Goal: Task Accomplishment & Management: Manage account settings

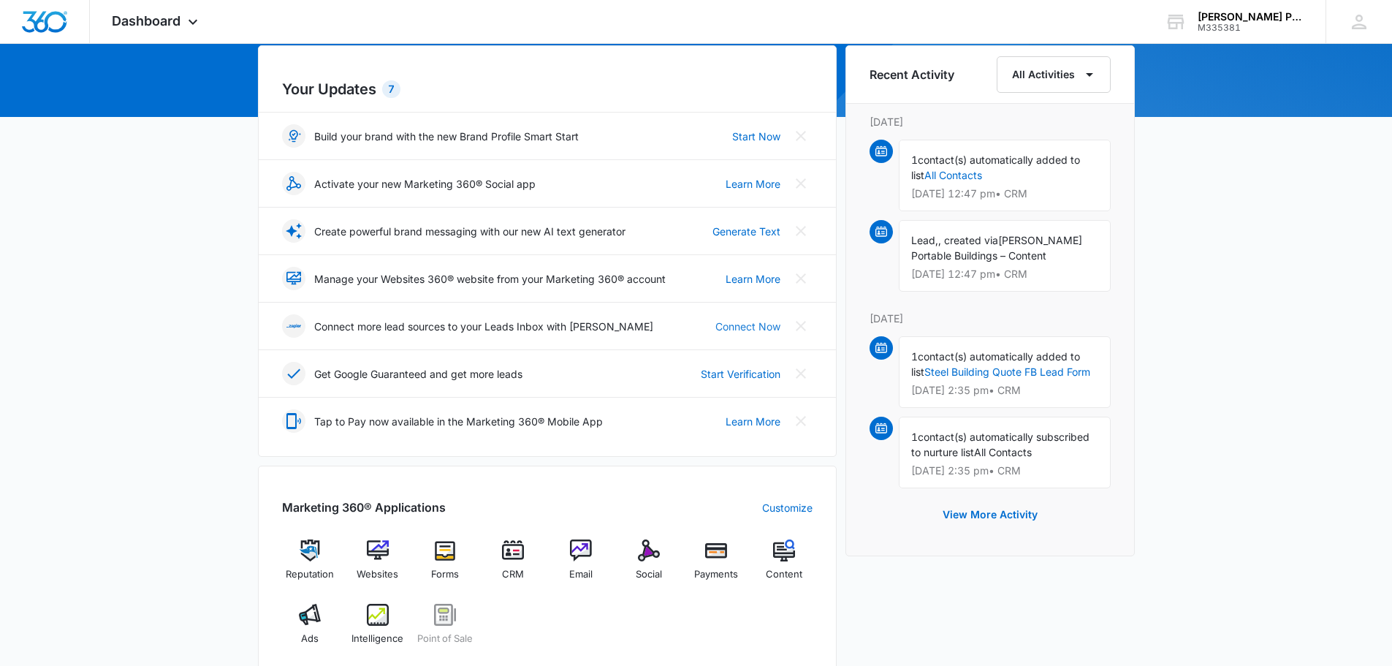
scroll to position [292, 0]
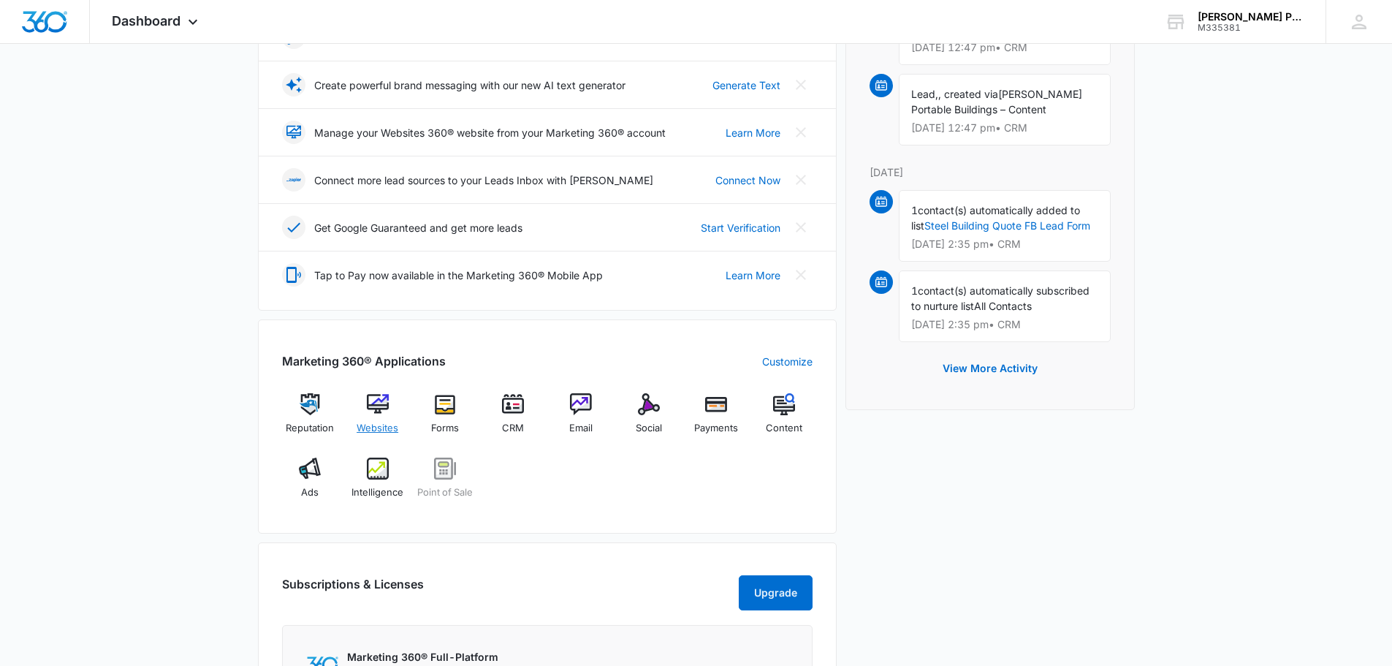
click at [378, 421] on span "Websites" at bounding box center [378, 428] width 42 height 15
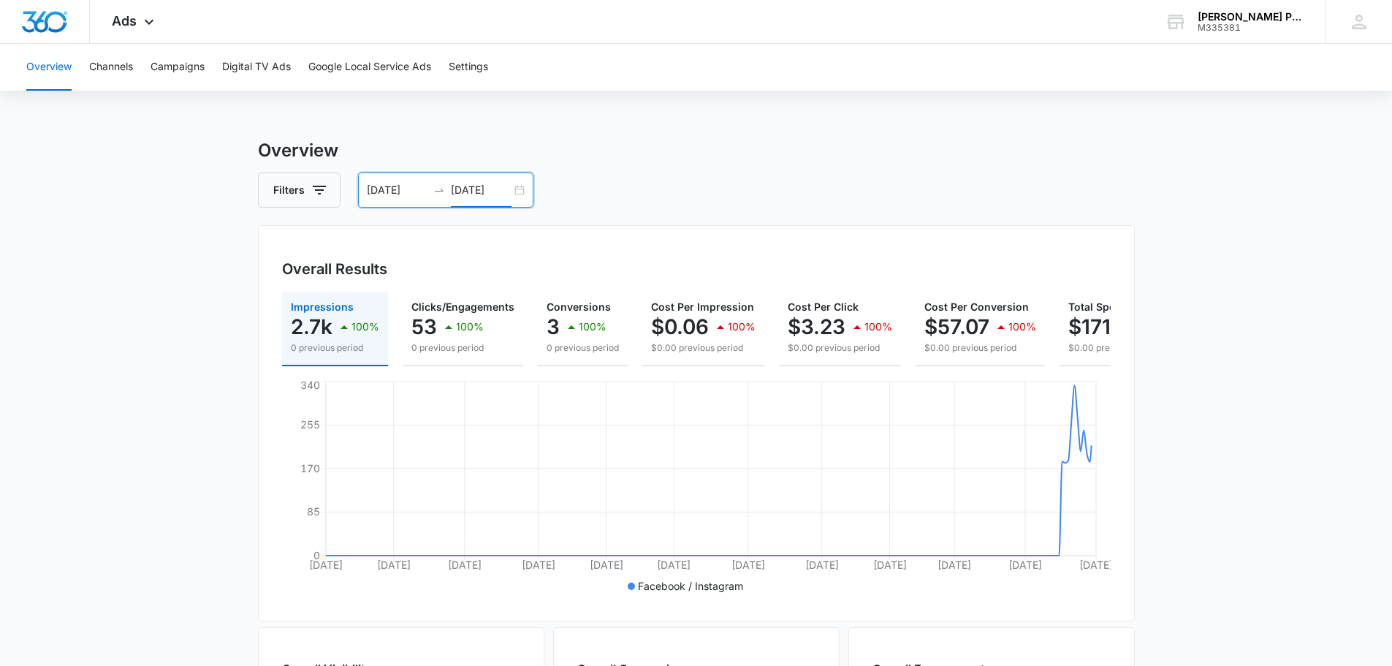
click at [493, 192] on input "[DATE]" at bounding box center [481, 190] width 61 height 16
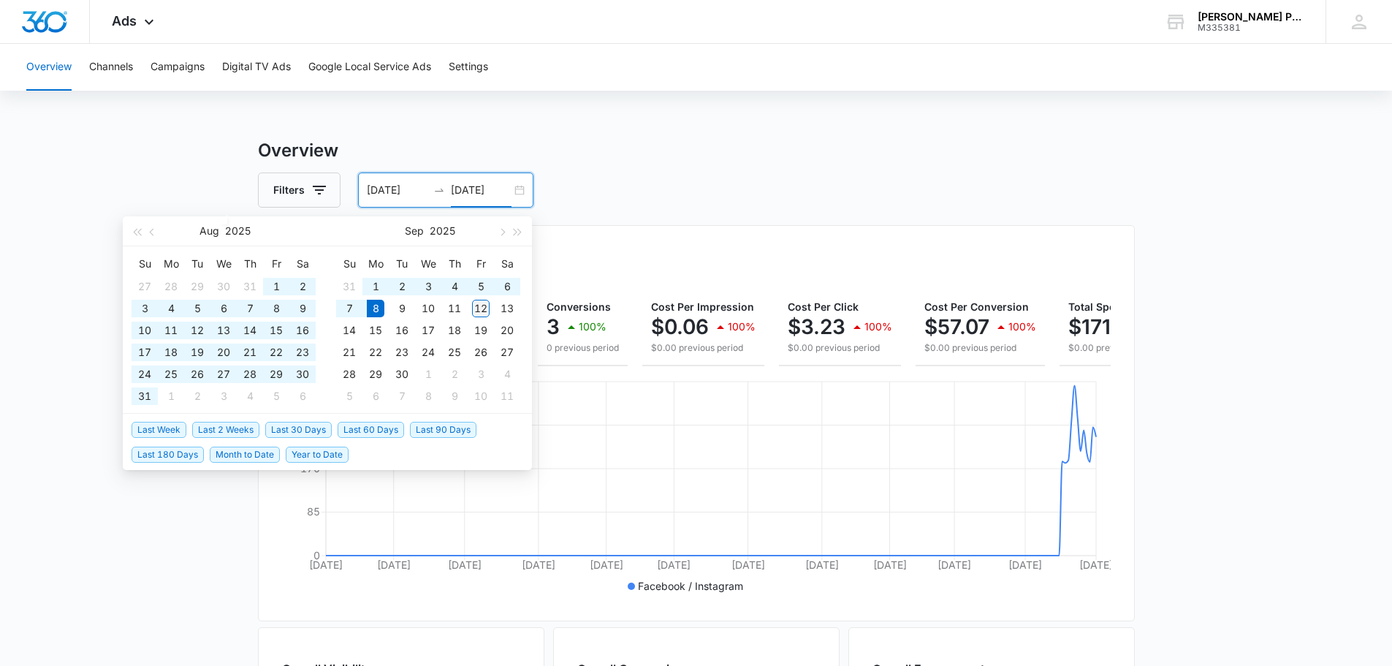
type input "[DATE]"
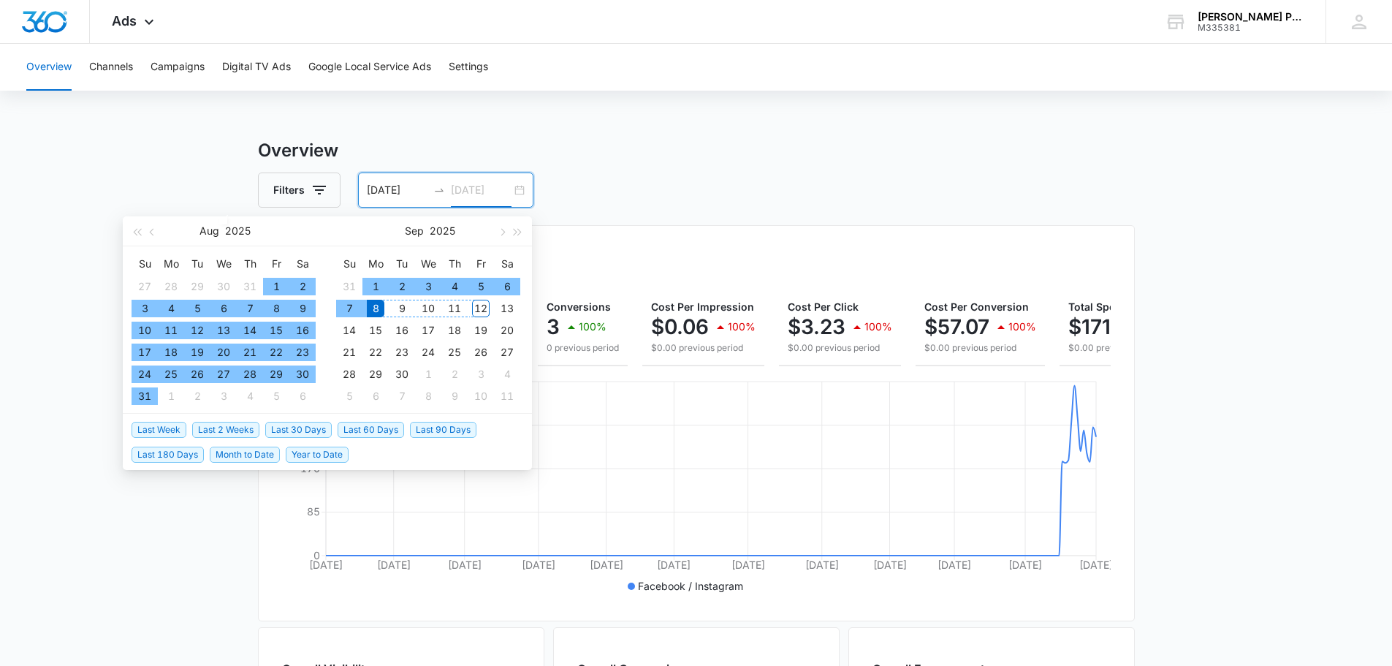
click at [481, 310] on div "12" at bounding box center [481, 309] width 18 height 18
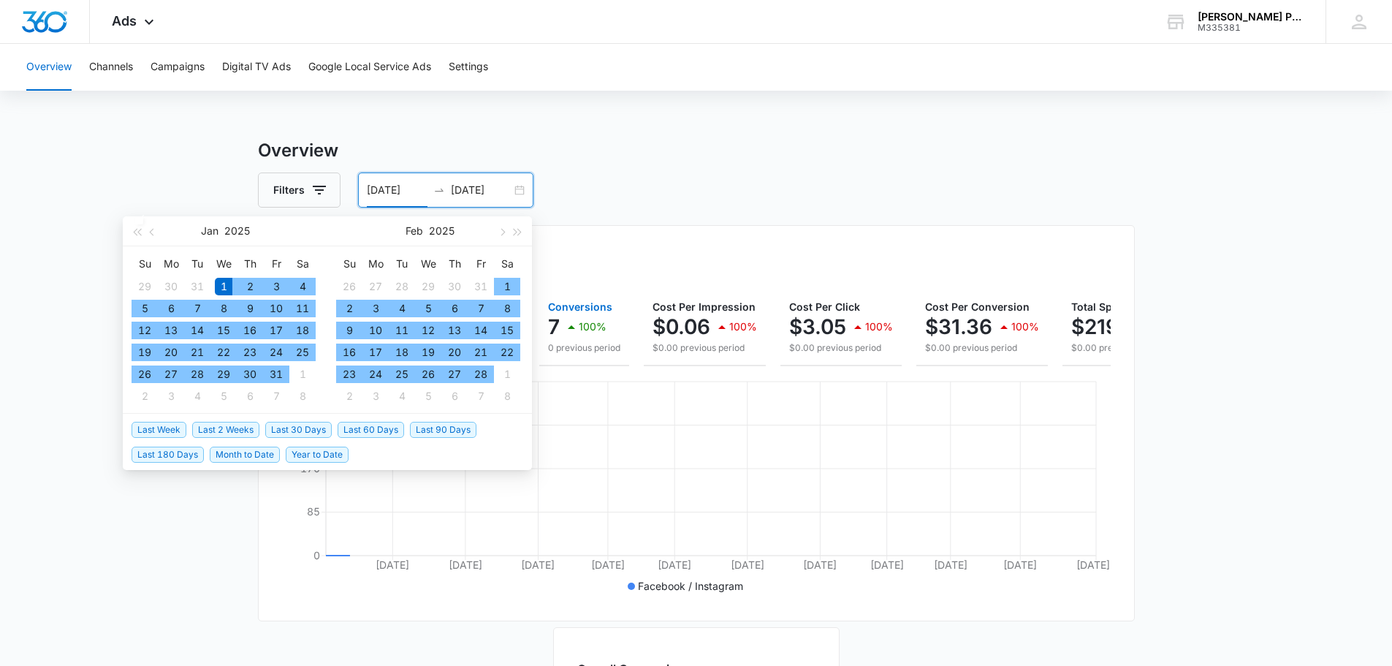
type input "[DATE]"
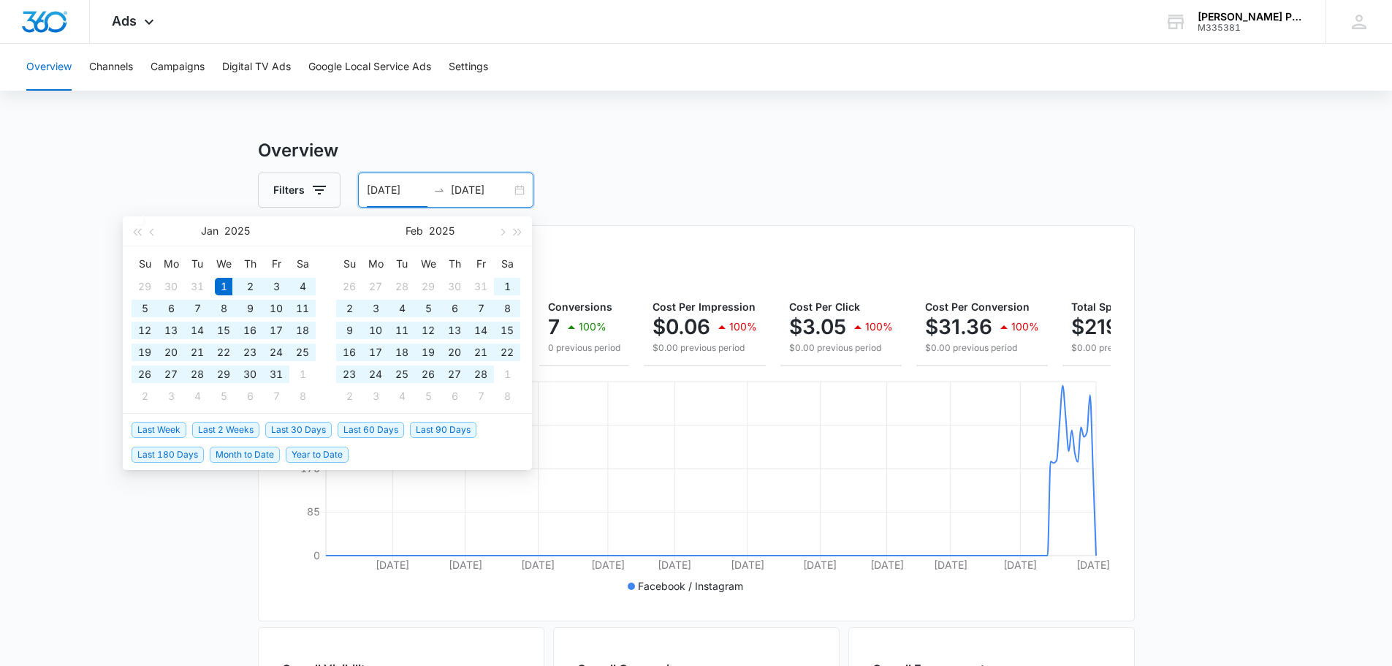
click at [709, 212] on div "Overview Filters [DATE] [DATE] Overall Results Impressions 3.5k 100% 0 previous…" at bounding box center [696, 661] width 877 height 1049
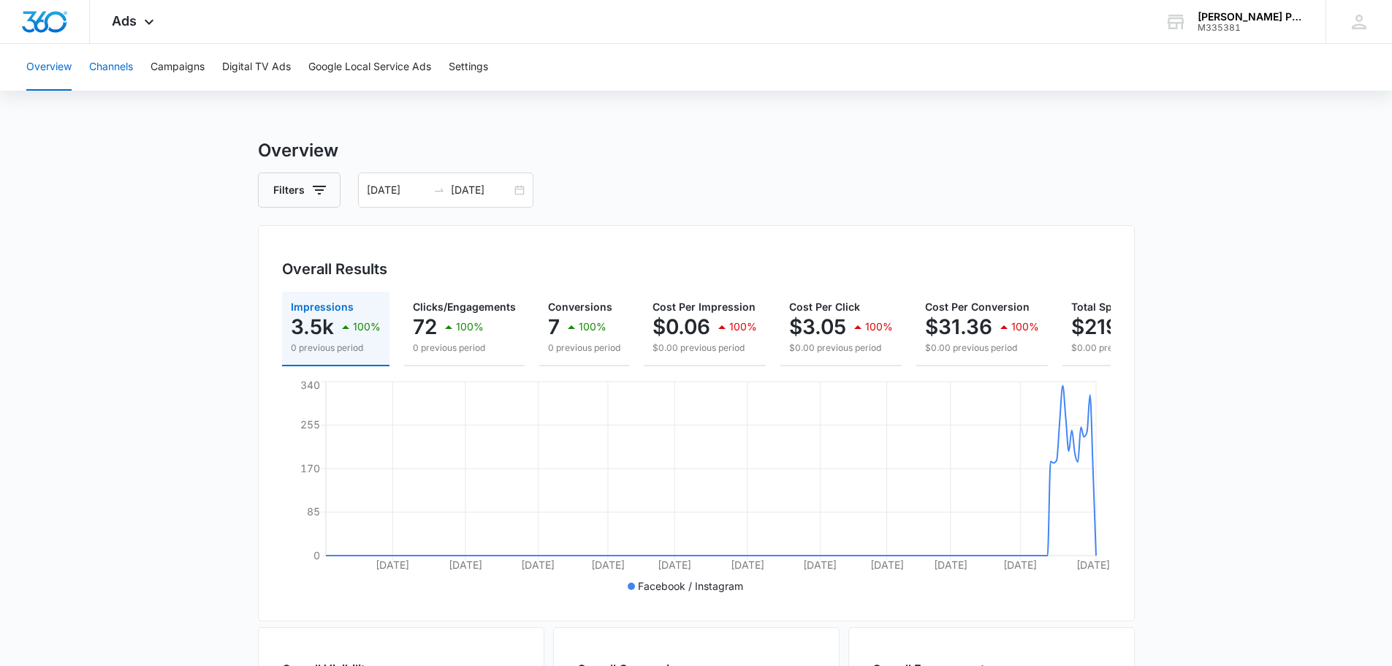
click at [129, 69] on button "Channels" at bounding box center [111, 67] width 44 height 47
click at [153, 22] on icon at bounding box center [149, 26] width 18 height 18
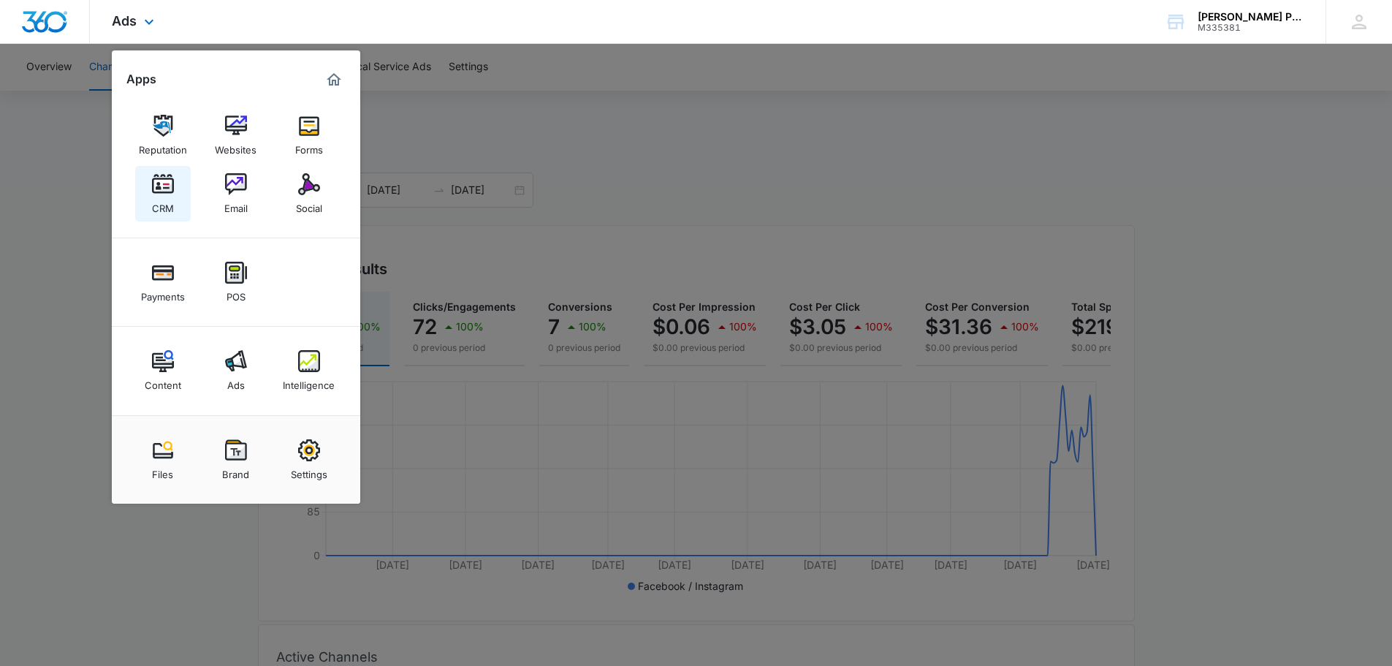
click at [165, 193] on img at bounding box center [163, 184] width 22 height 22
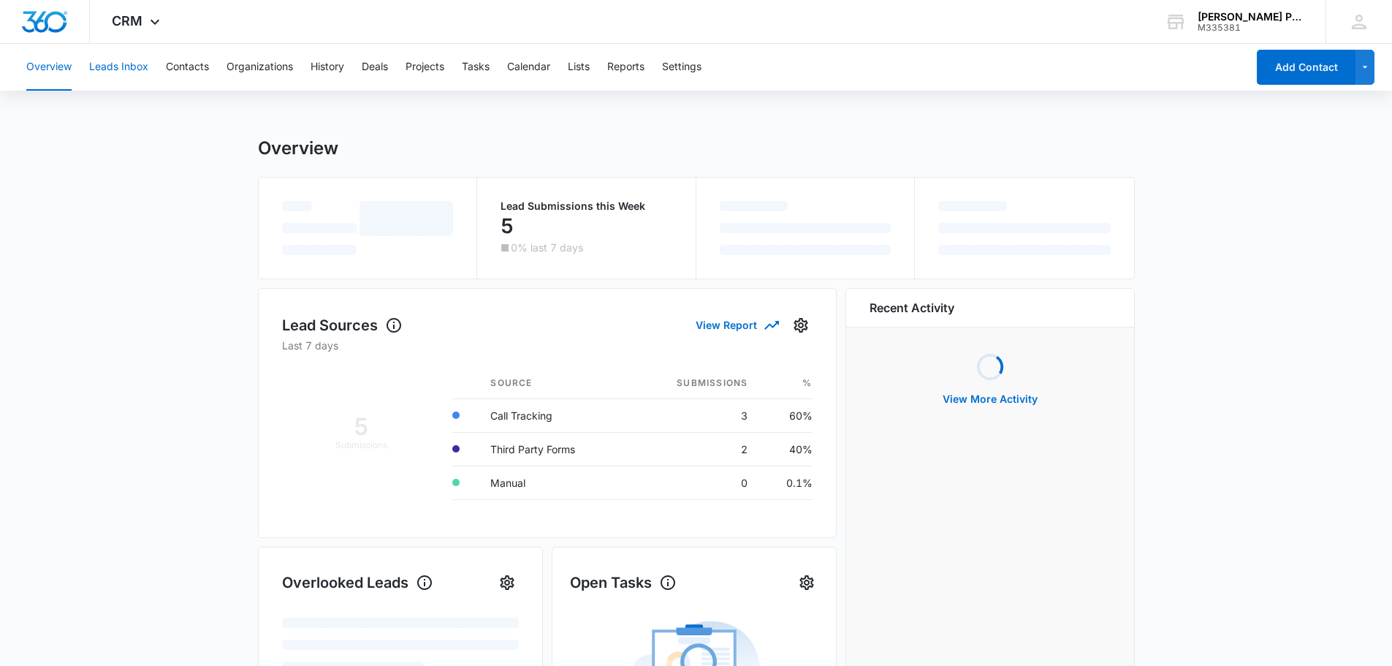
click at [137, 70] on button "Leads Inbox" at bounding box center [118, 67] width 59 height 47
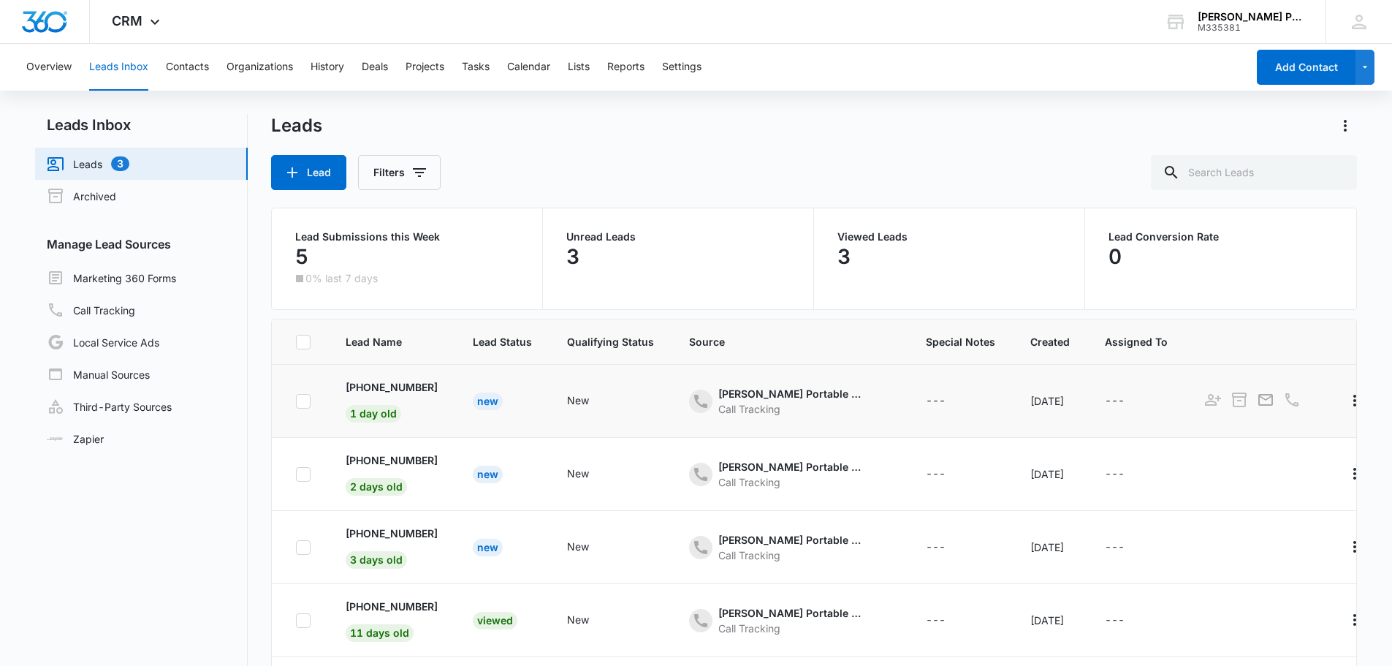
click at [548, 419] on td "New" at bounding box center [502, 401] width 94 height 73
click at [709, 408] on icon "- - Select to Edit Field" at bounding box center [701, 401] width 18 height 18
click at [899, 411] on td "[PERSON_NAME] Portable Buildings – Content Call Tracking Source Source Cancel S…" at bounding box center [789, 401] width 237 height 73
click at [547, 469] on td "New" at bounding box center [502, 474] width 94 height 73
click at [617, 237] on p "Unread Leads" at bounding box center [678, 237] width 224 height 10
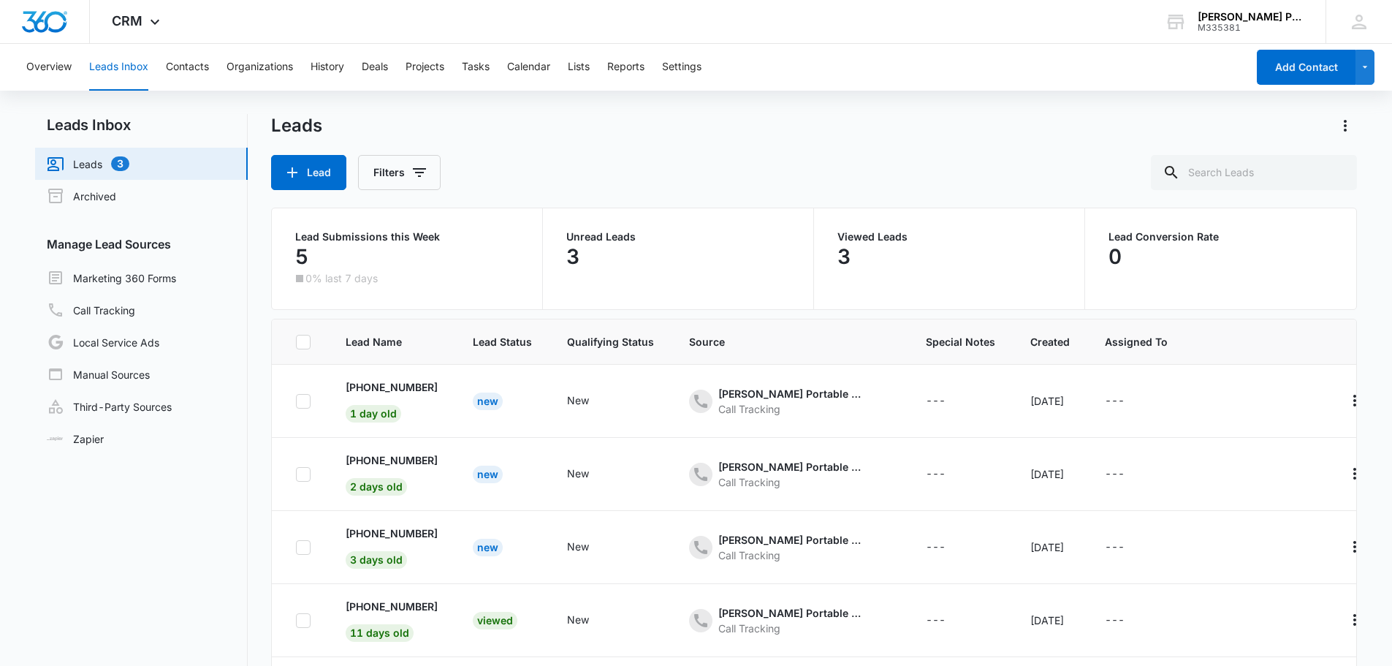
click at [80, 165] on link "Leads 3" at bounding box center [88, 164] width 83 height 18
click at [391, 389] on p "[PHONE_NUMBER]" at bounding box center [392, 386] width 92 height 15
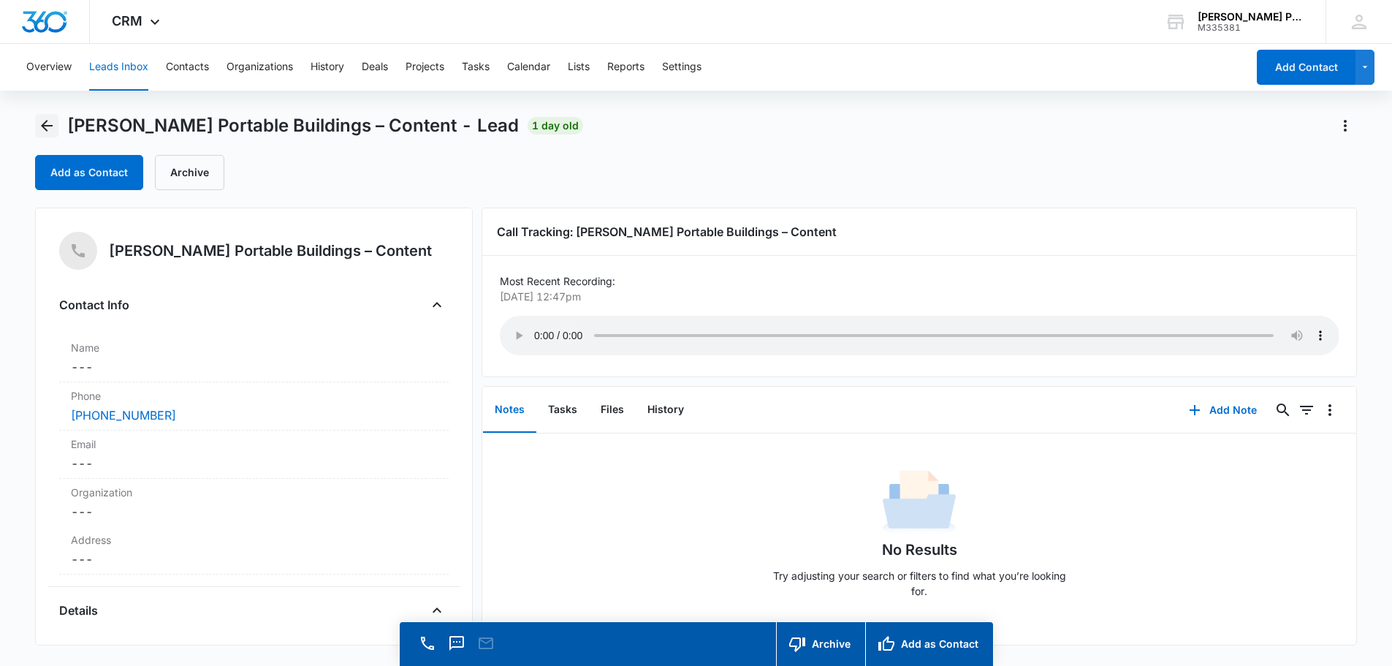
click at [42, 130] on icon "Back" at bounding box center [47, 126] width 18 height 18
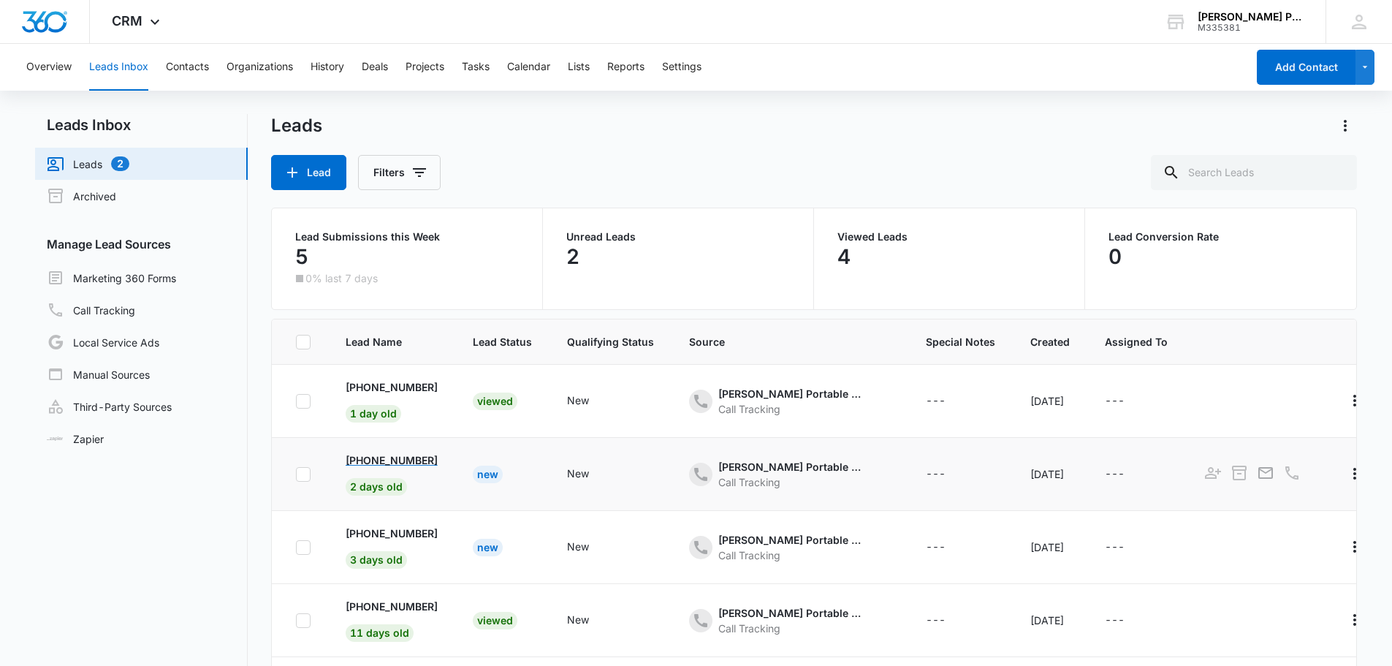
click at [389, 460] on p "[PHONE_NUMBER]" at bounding box center [392, 459] width 92 height 15
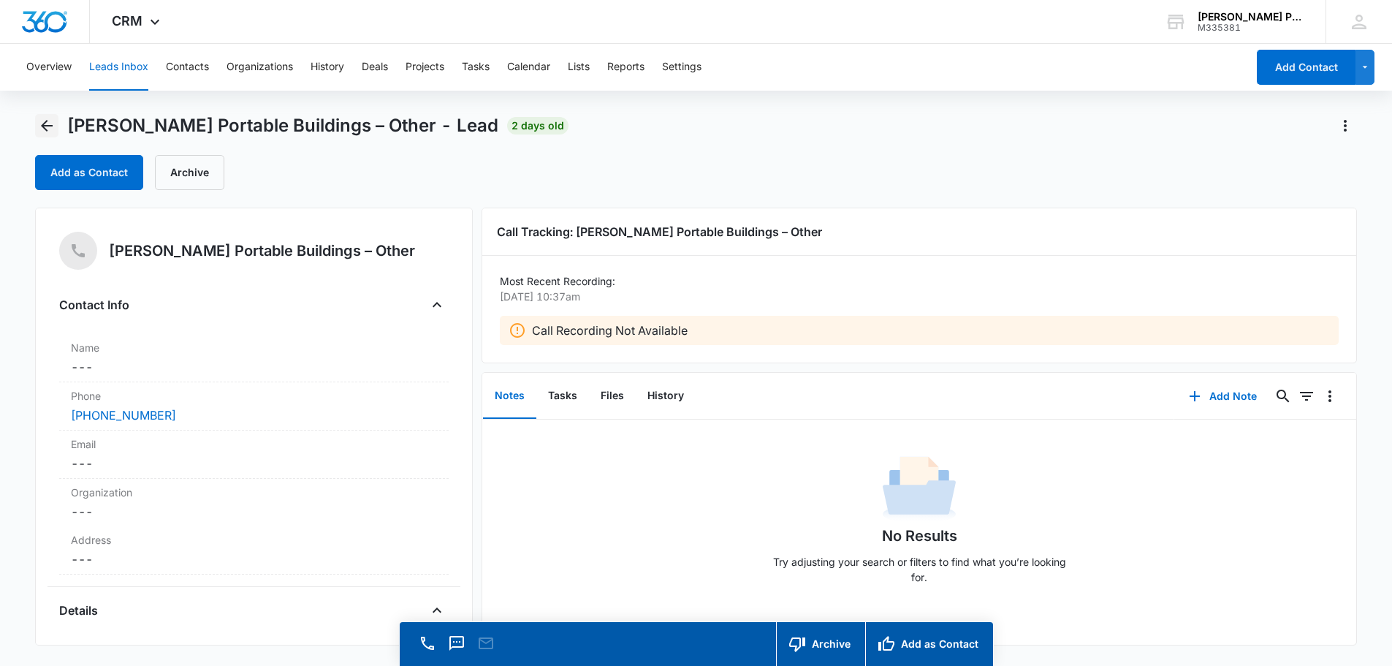
click at [45, 129] on icon "Back" at bounding box center [47, 126] width 12 height 12
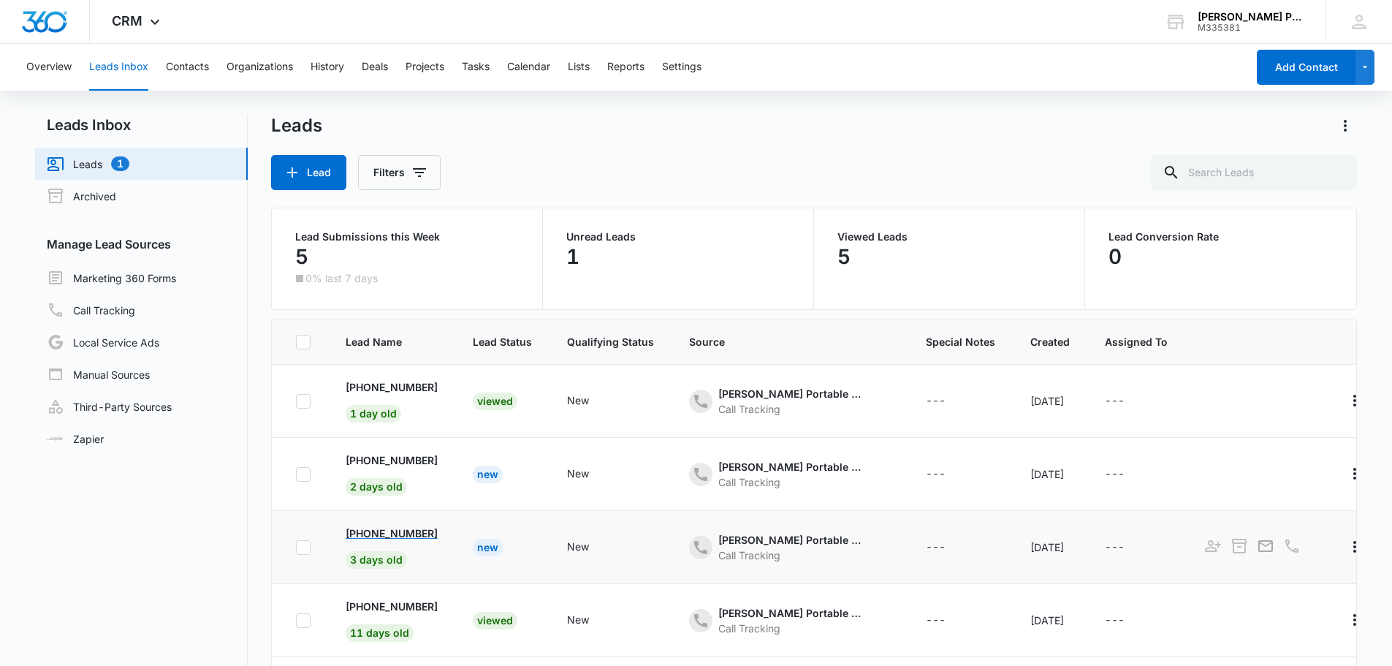
click at [397, 532] on p "[PHONE_NUMBER]" at bounding box center [392, 532] width 92 height 15
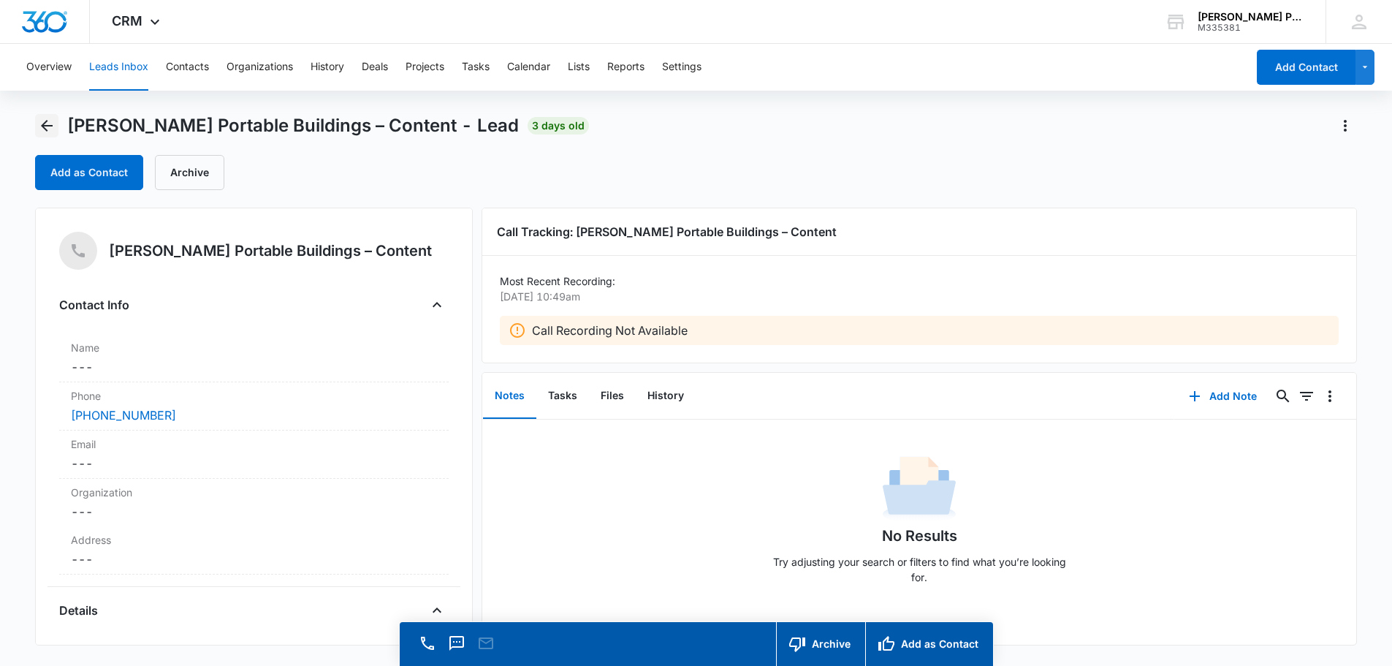
click at [47, 125] on icon "Back" at bounding box center [47, 126] width 12 height 12
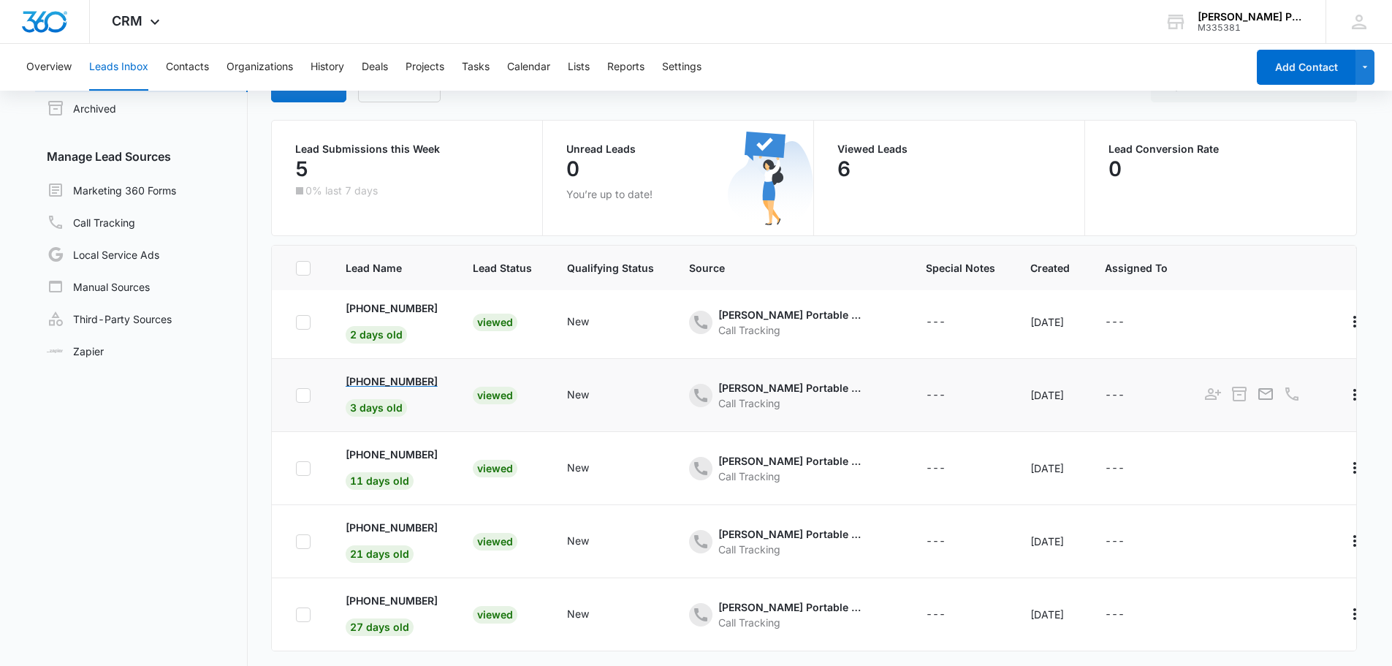
scroll to position [123, 0]
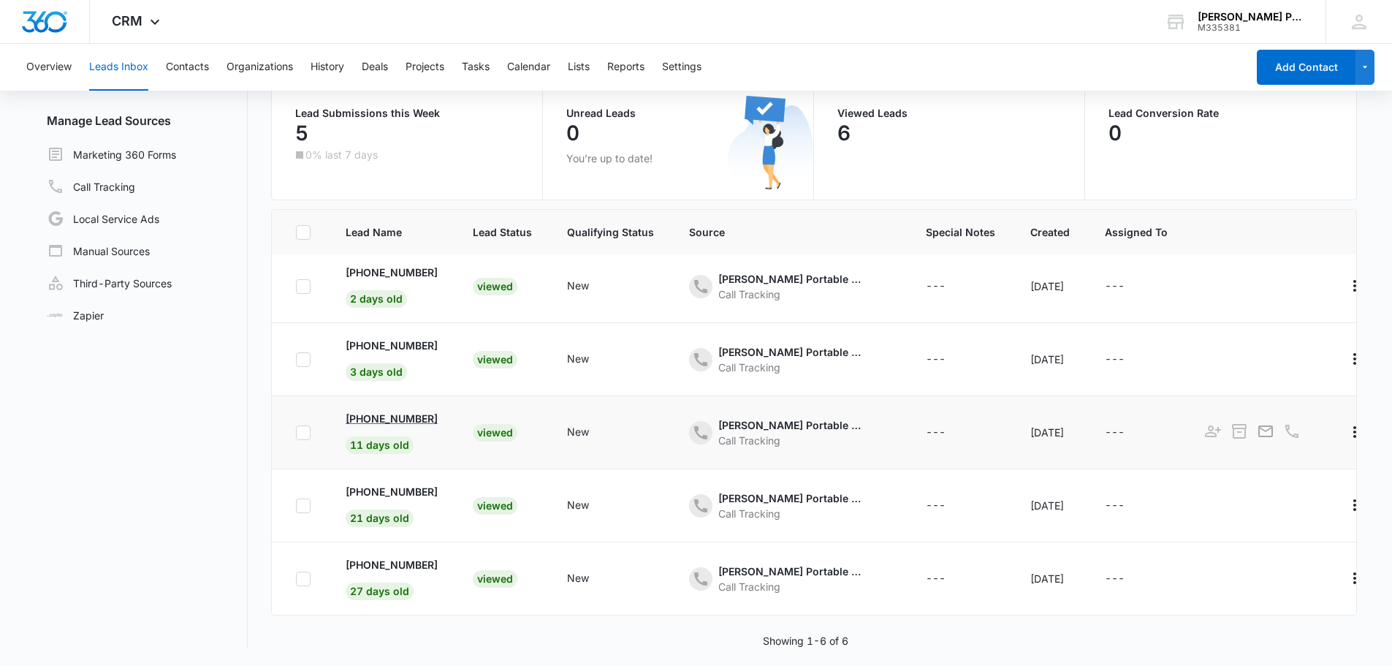
click at [398, 411] on p "[PHONE_NUMBER]" at bounding box center [392, 418] width 92 height 15
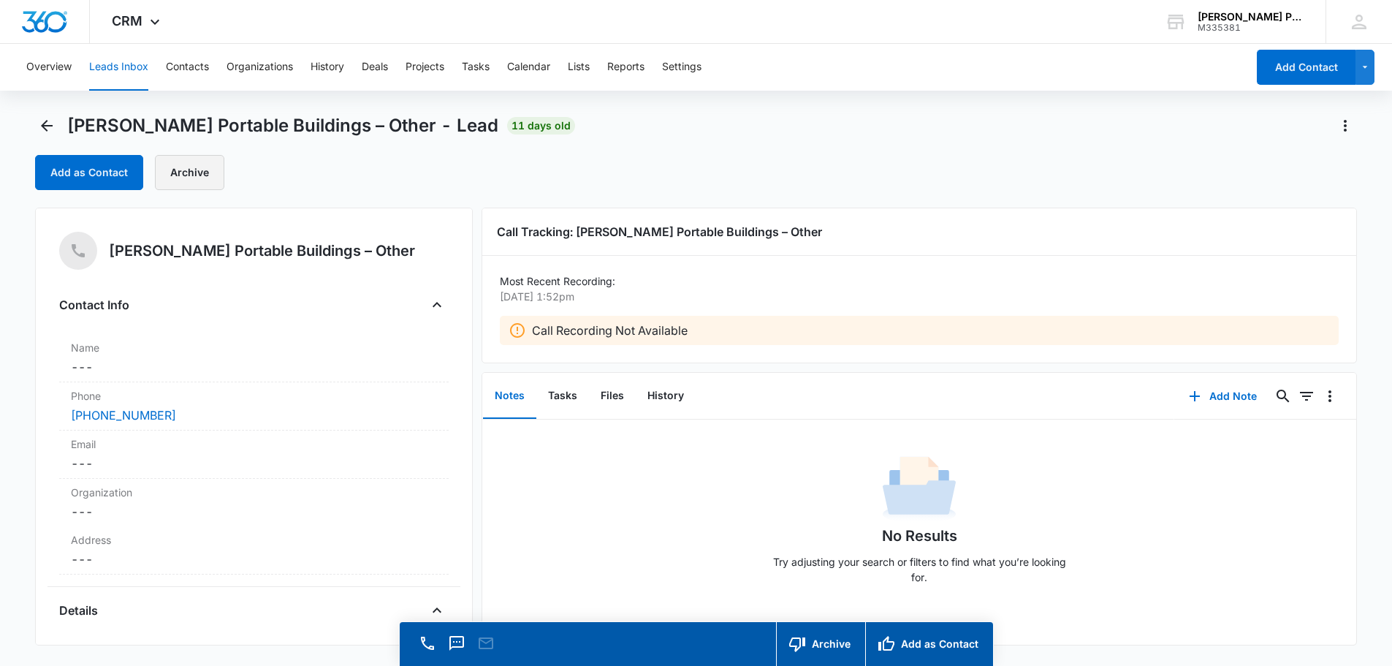
click at [194, 176] on button "Archive" at bounding box center [189, 172] width 69 height 35
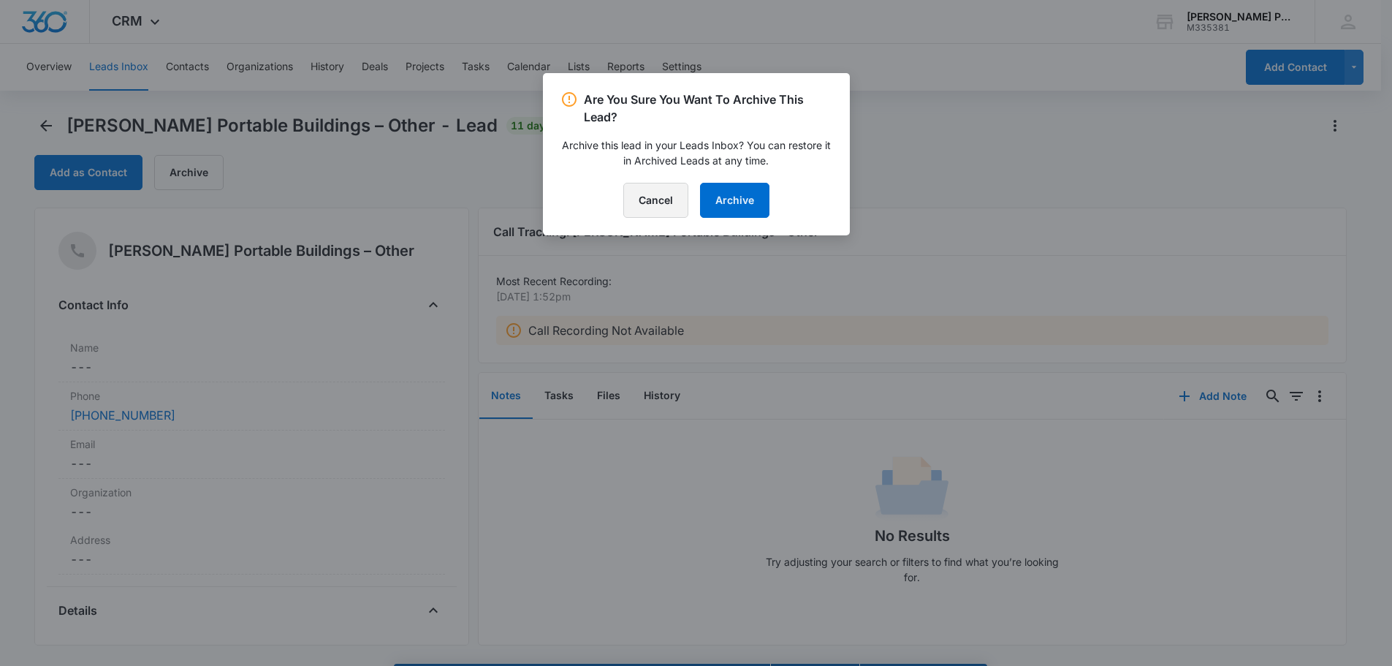
click at [681, 201] on button "Cancel" at bounding box center [655, 200] width 65 height 35
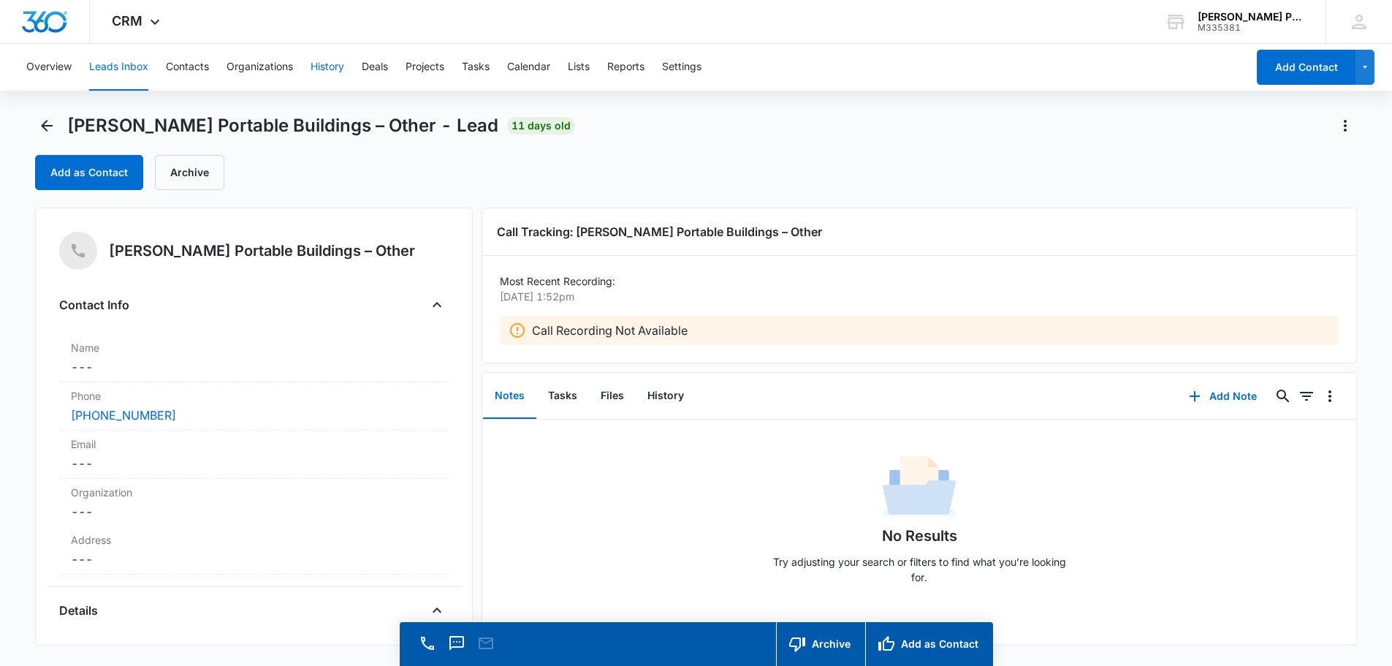
click at [332, 67] on button "History" at bounding box center [327, 67] width 34 height 47
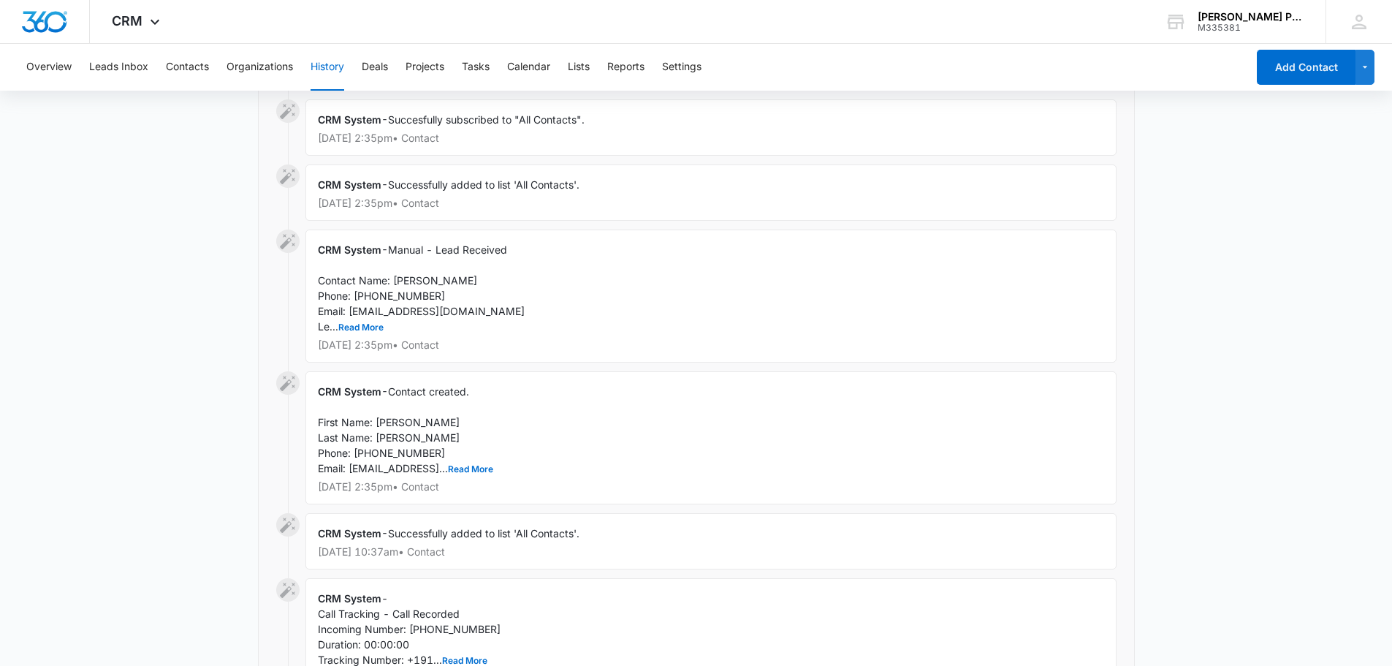
scroll to position [731, 0]
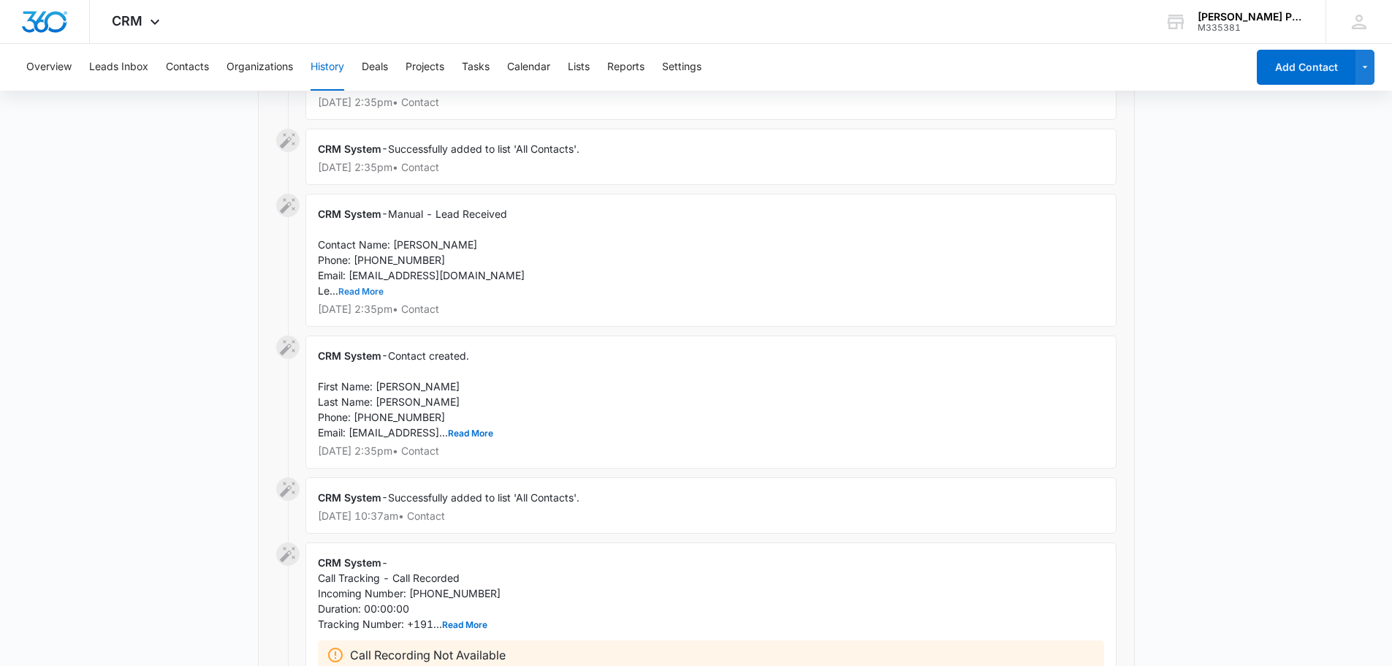
click at [357, 289] on button "Read More" at bounding box center [360, 291] width 45 height 9
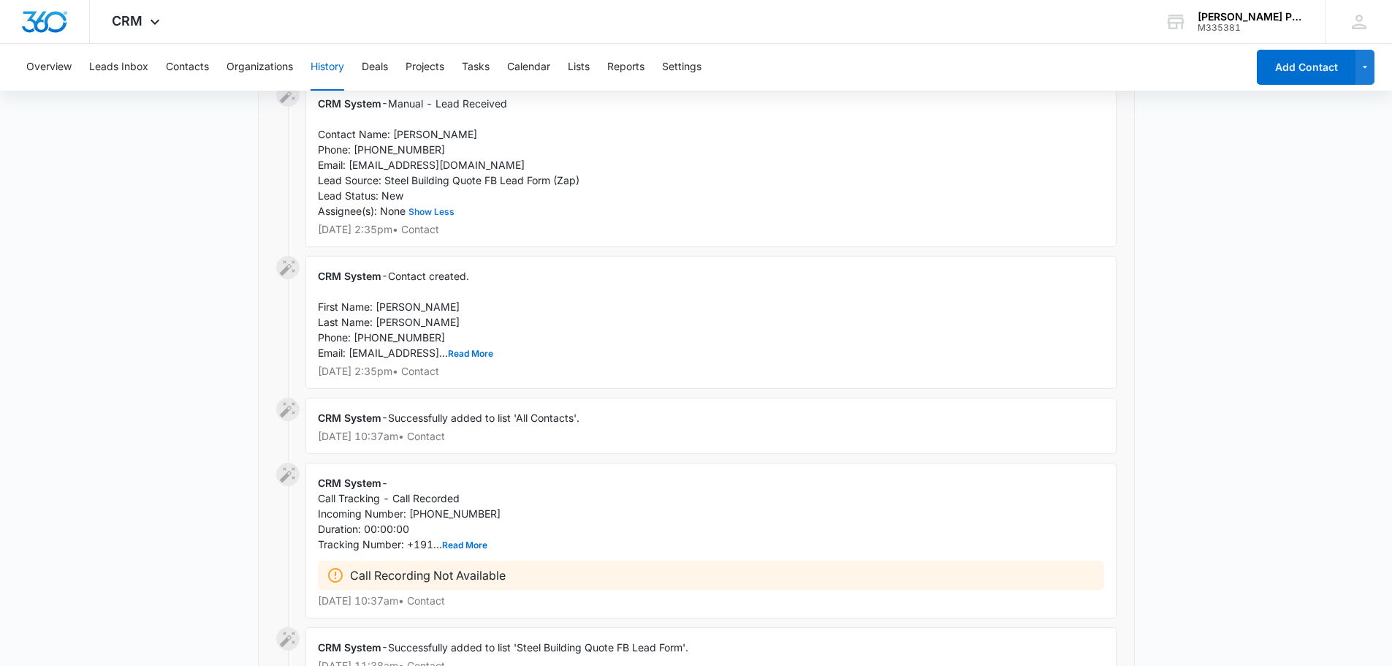
scroll to position [877, 0]
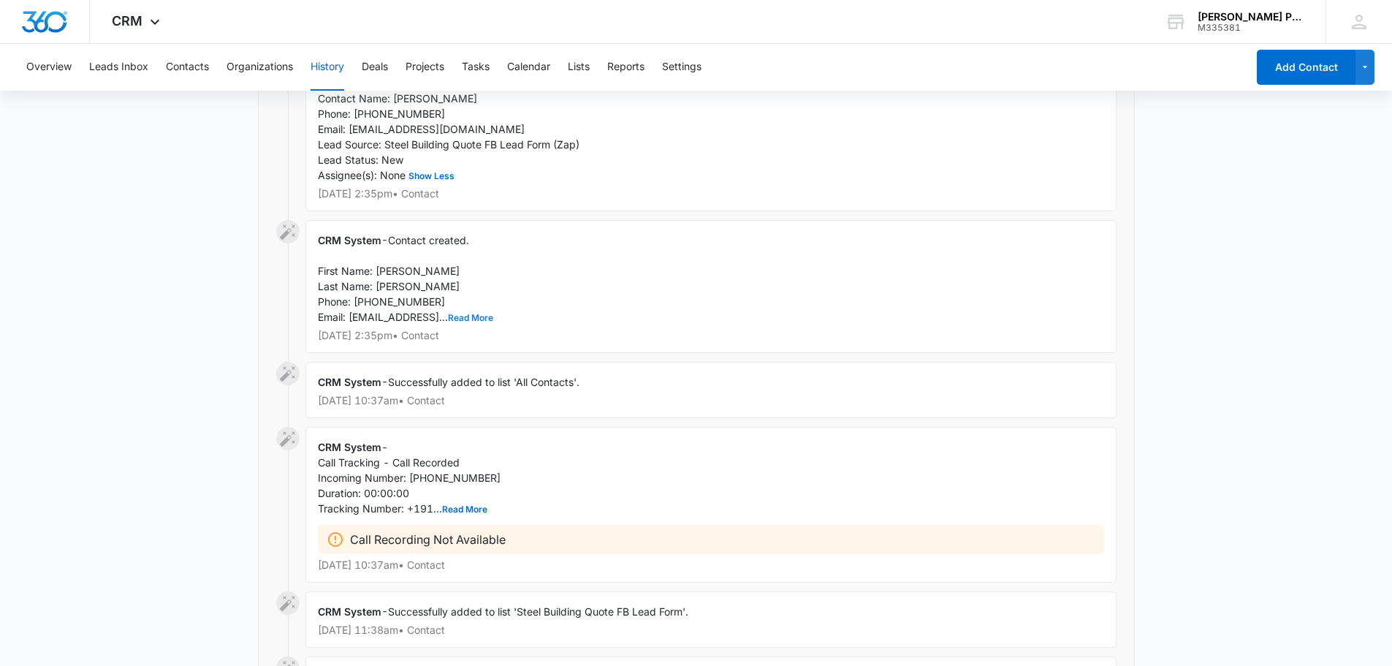
click at [493, 316] on button "Read More" at bounding box center [470, 317] width 45 height 9
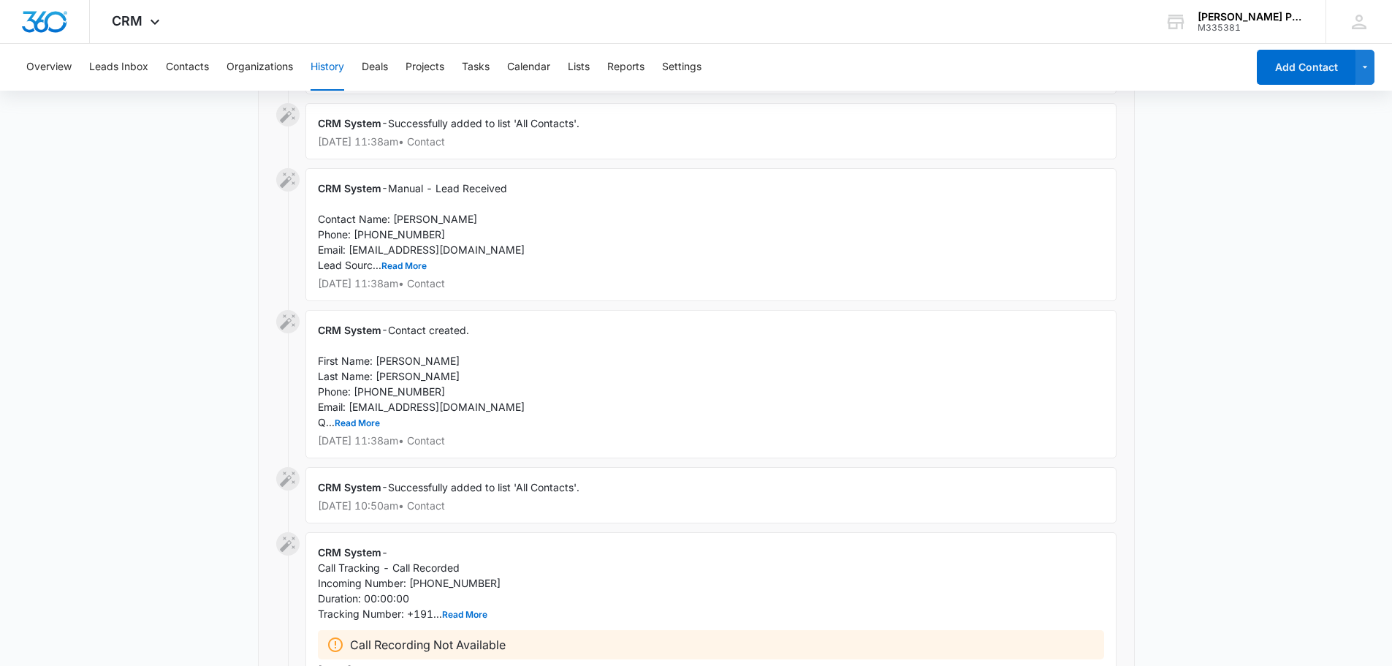
scroll to position [1607, 0]
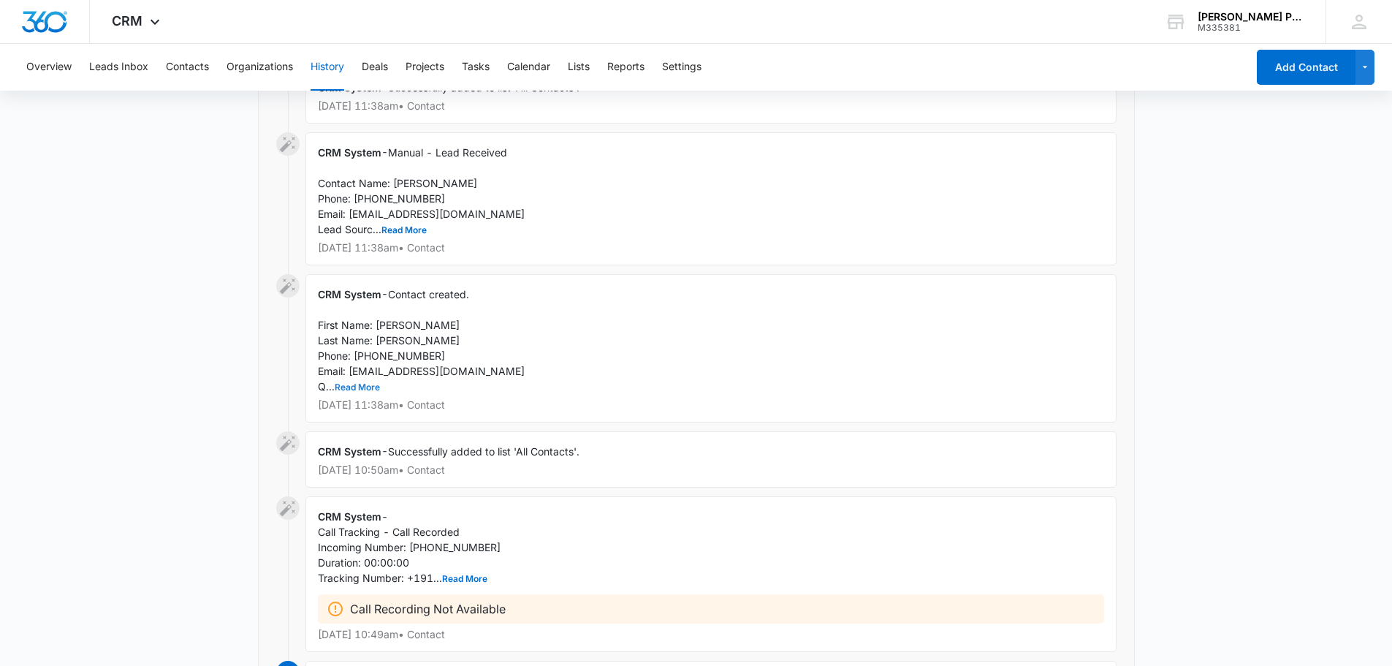
click at [346, 387] on button "Read More" at bounding box center [357, 387] width 45 height 9
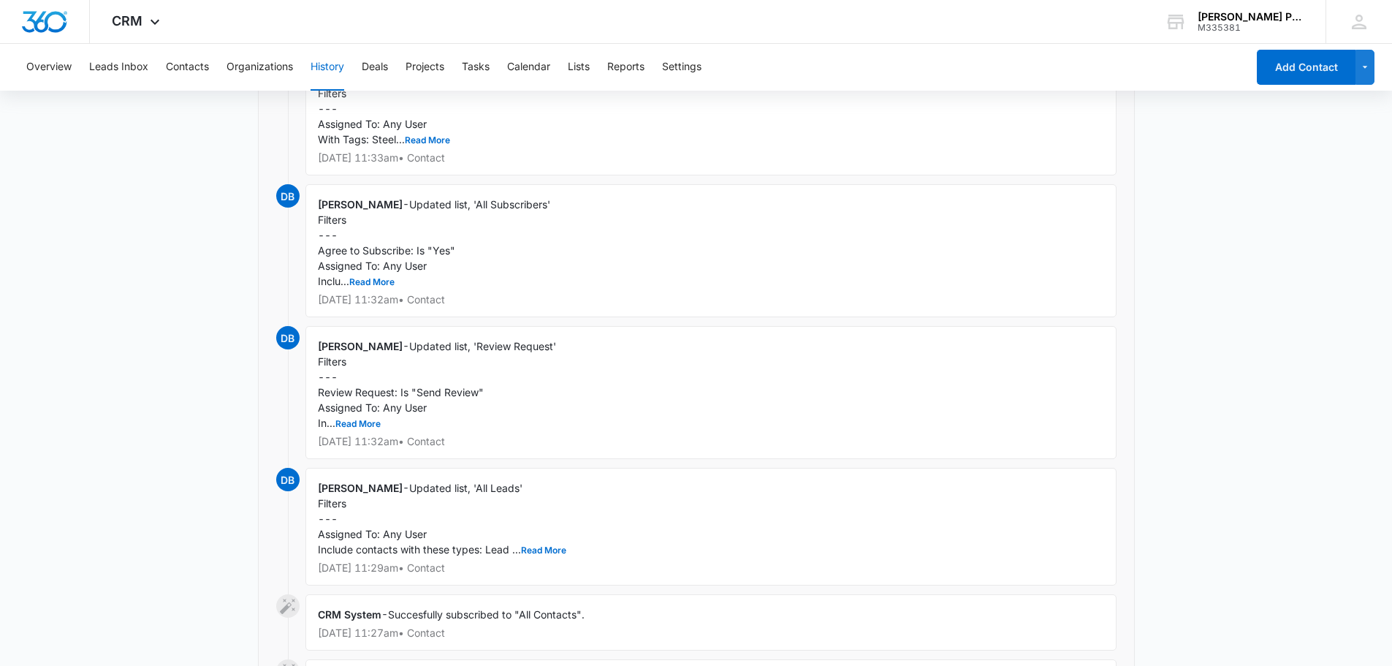
scroll to position [2433, 0]
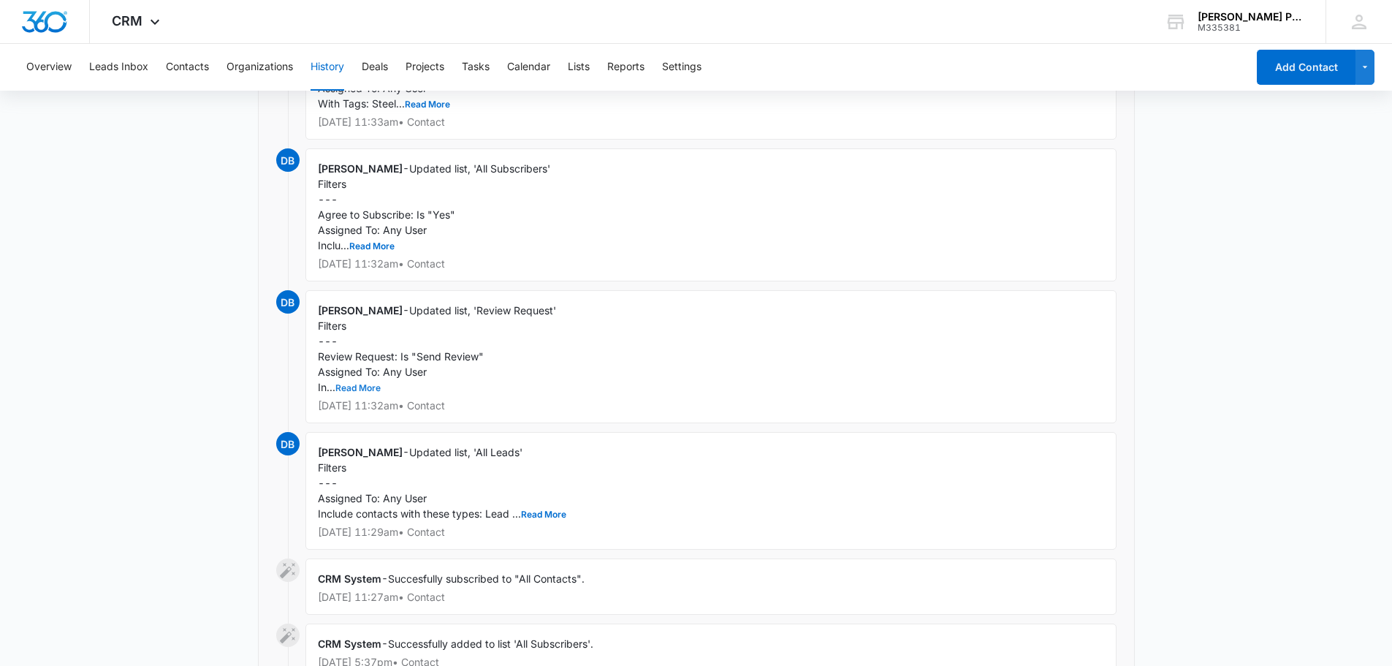
click at [359, 392] on button "Read More" at bounding box center [357, 388] width 45 height 9
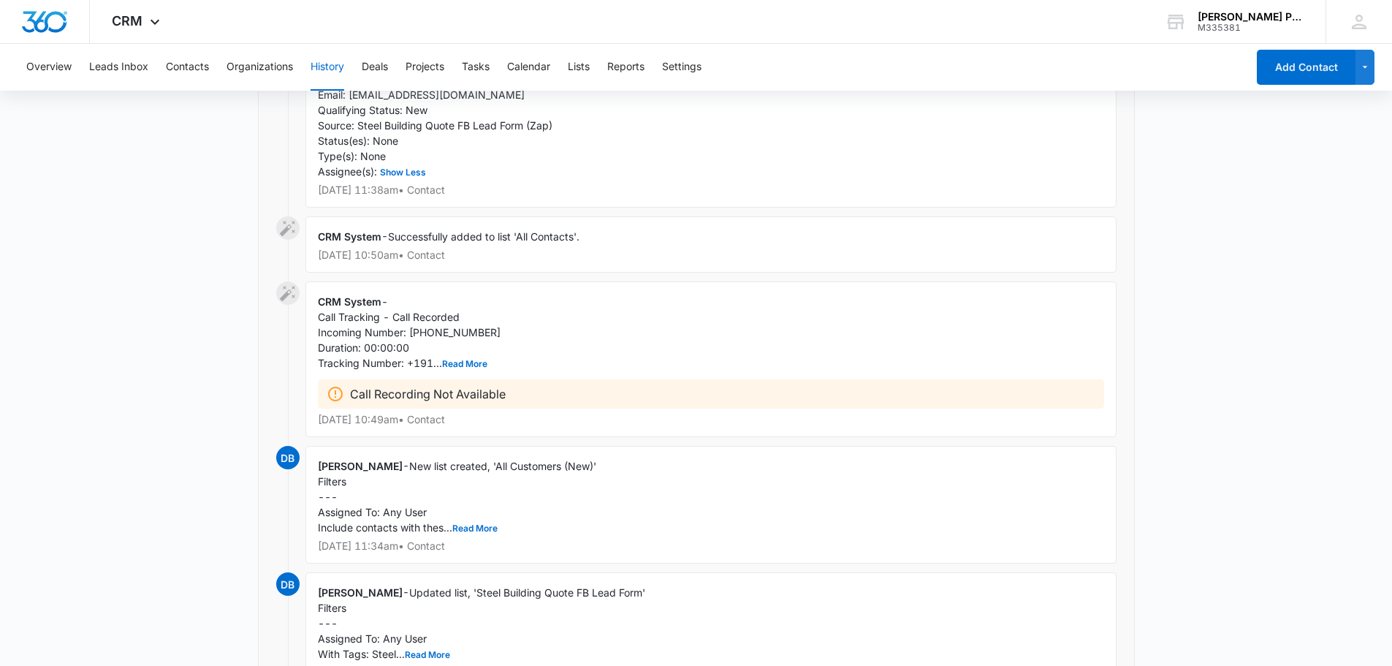
scroll to position [1849, 0]
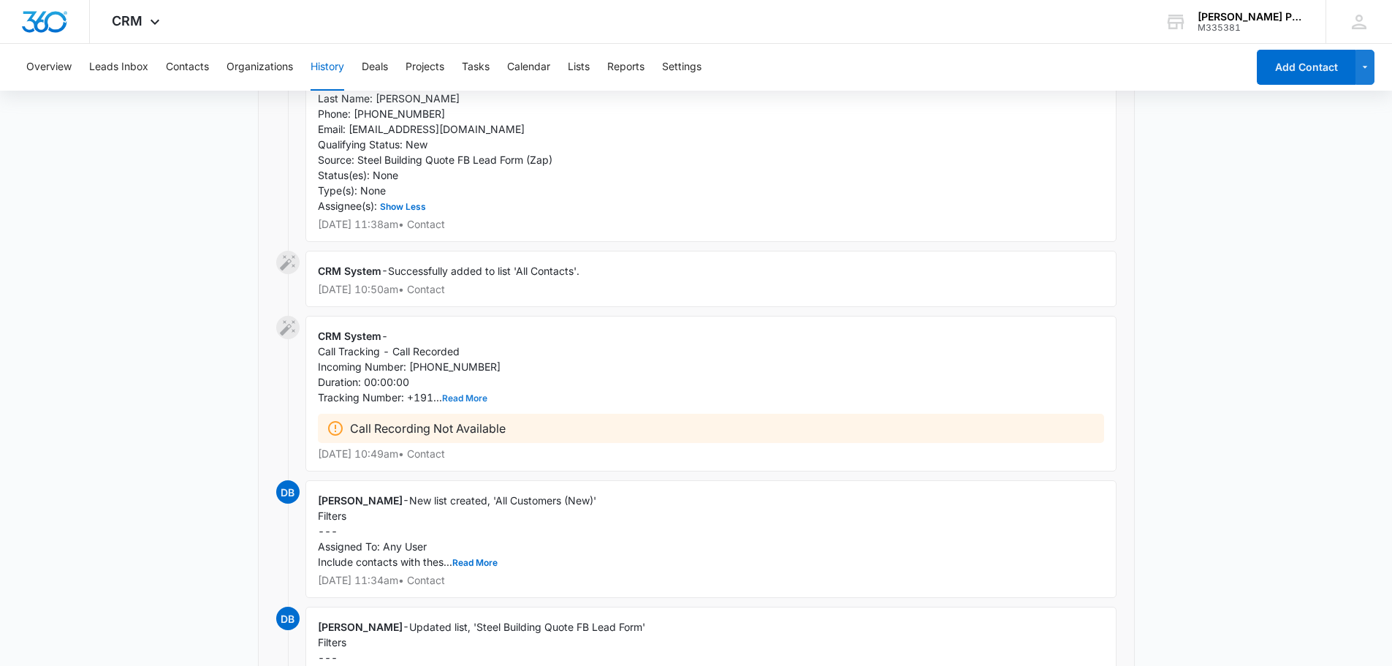
click at [451, 399] on button "Read More" at bounding box center [464, 398] width 45 height 9
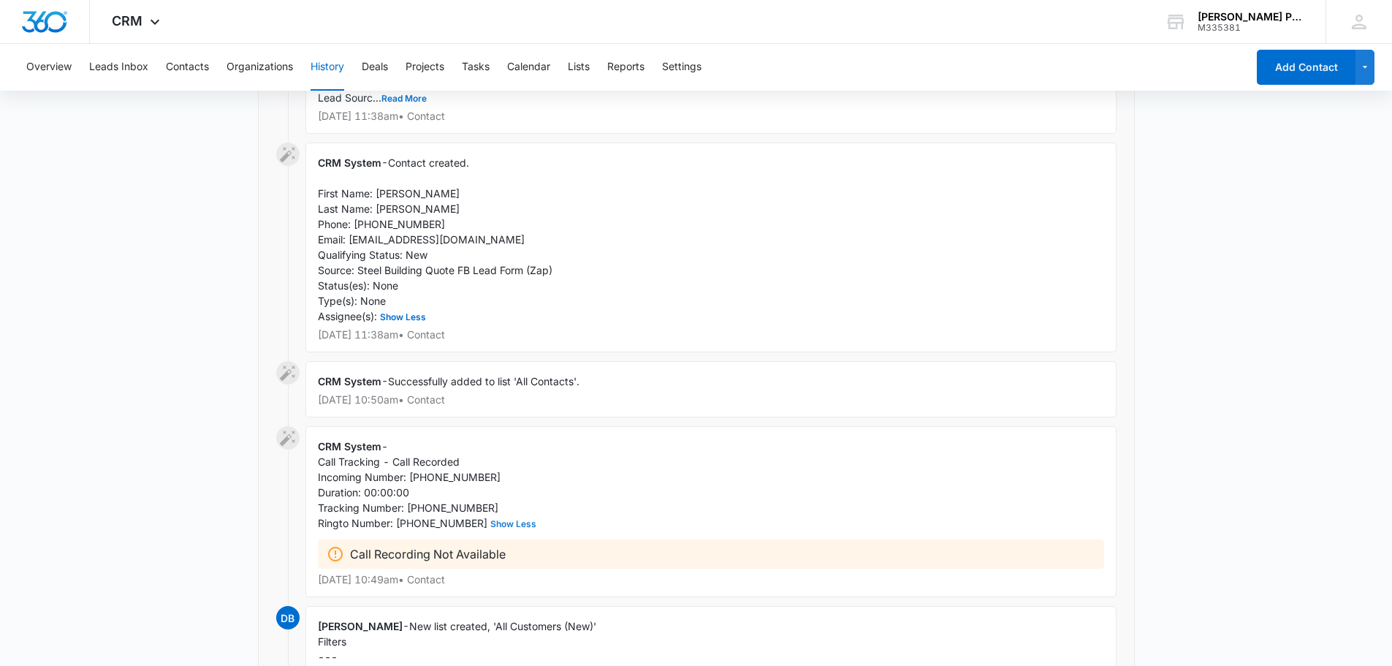
scroll to position [1703, 0]
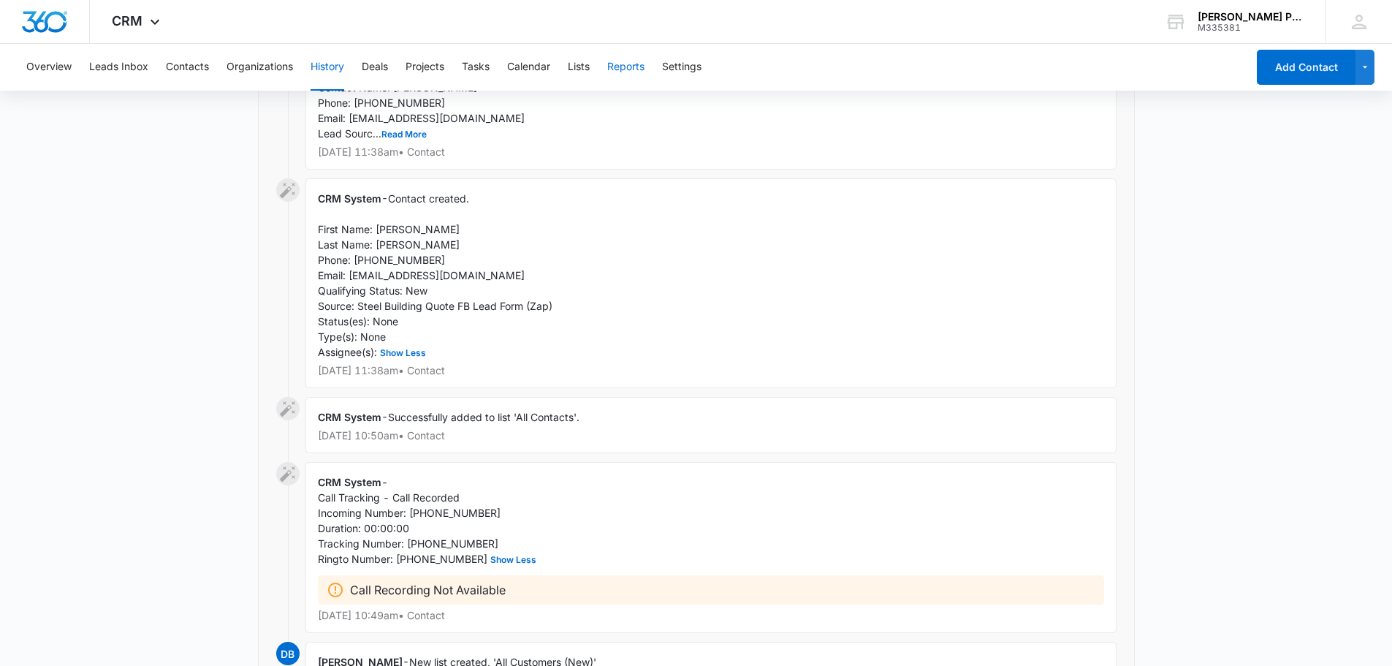
click at [643, 57] on button "Reports" at bounding box center [625, 67] width 37 height 47
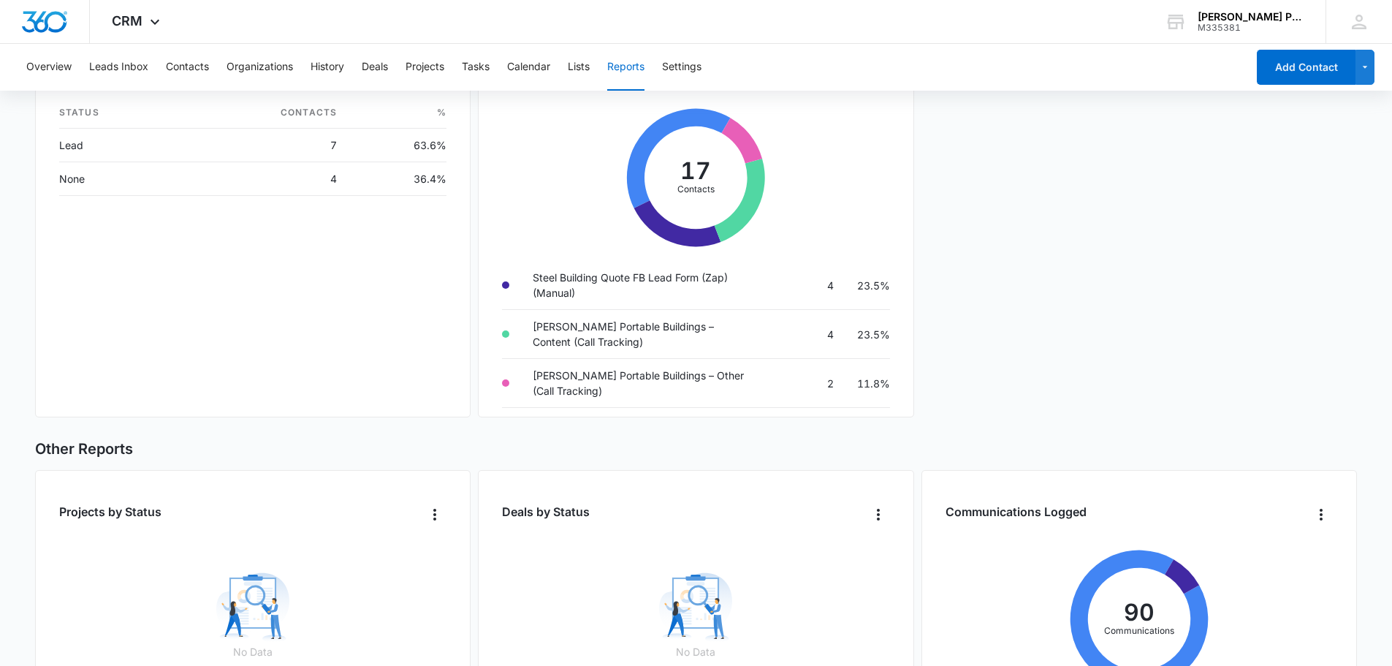
scroll to position [386, 0]
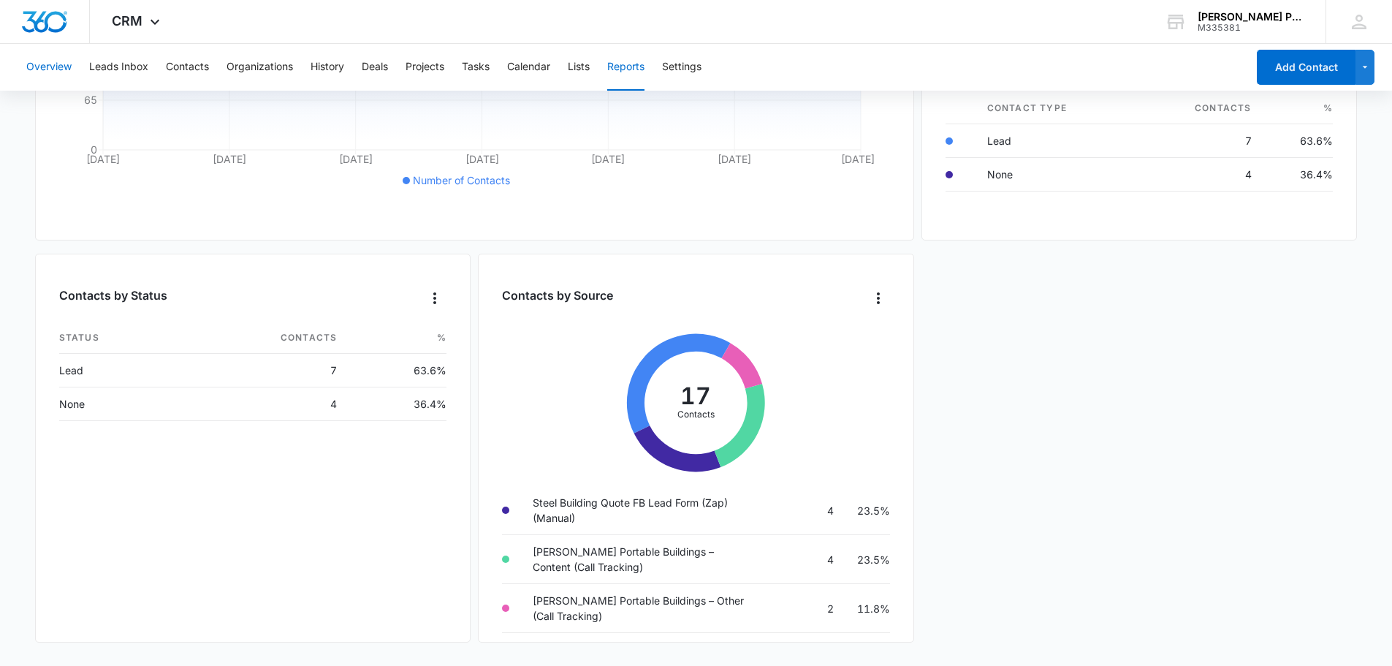
click at [61, 66] on button "Overview" at bounding box center [48, 67] width 45 height 47
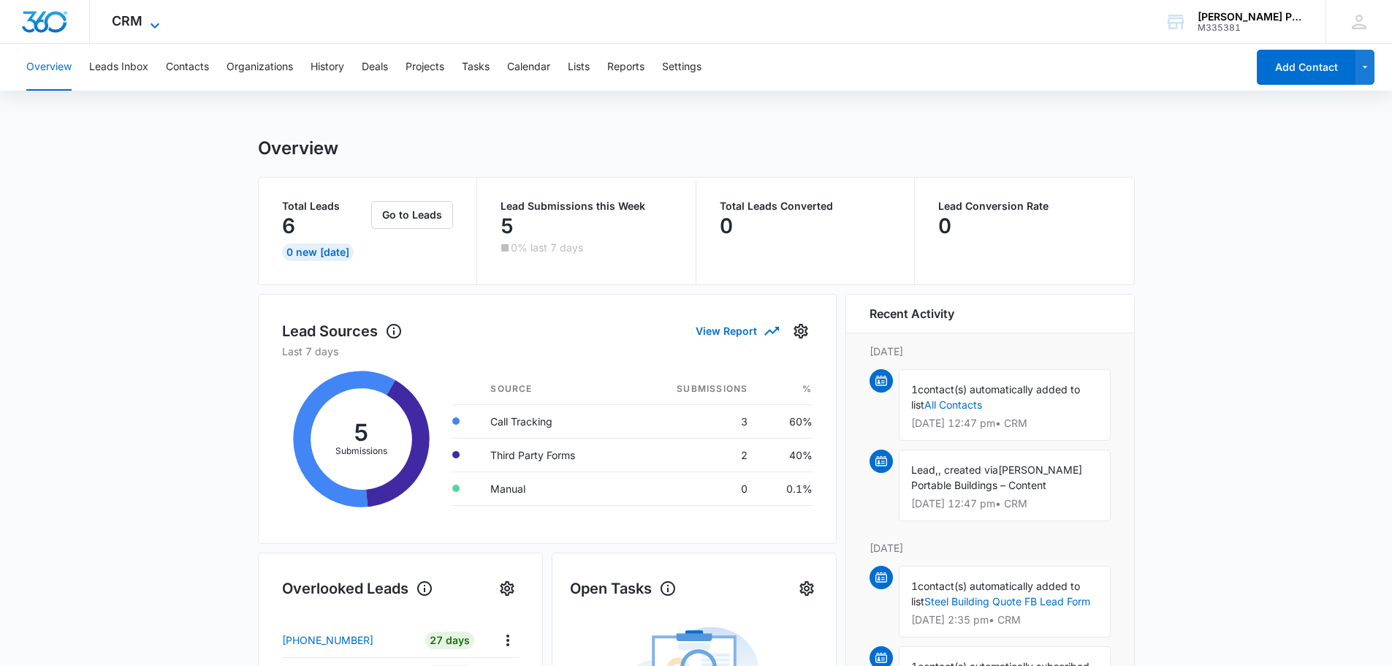
click at [131, 23] on span "CRM" at bounding box center [127, 20] width 31 height 15
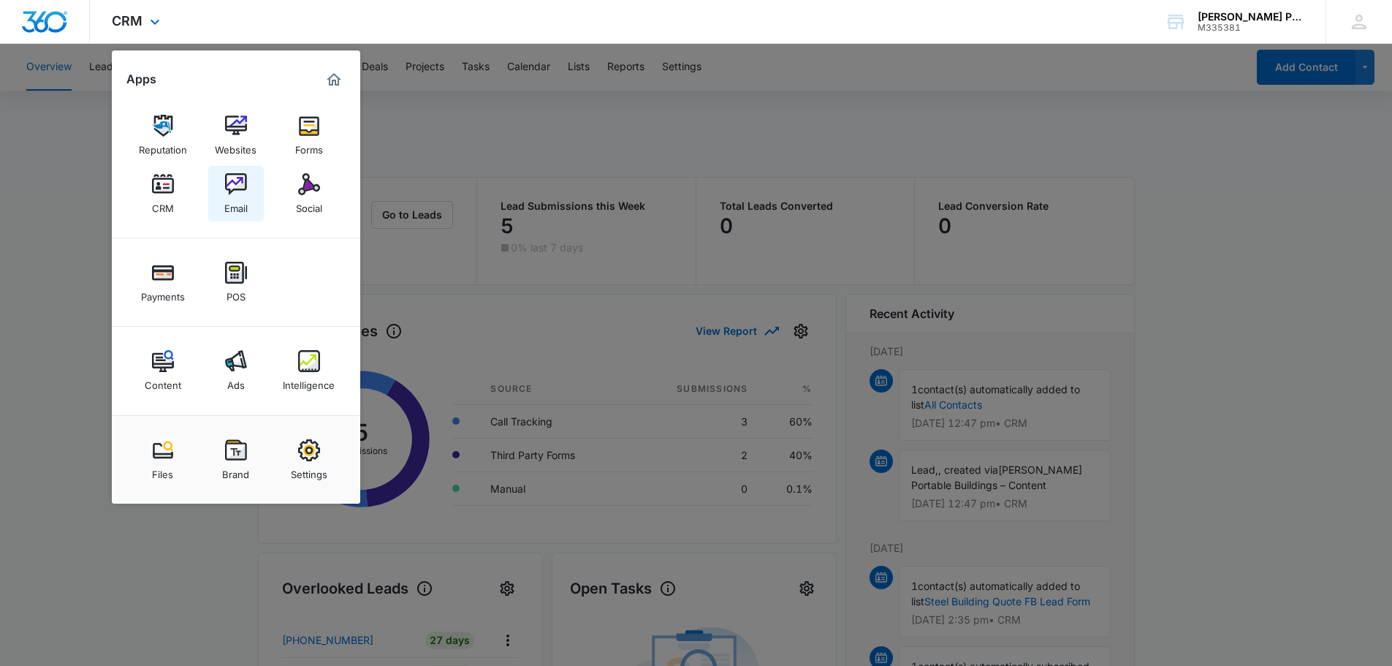
click at [244, 202] on div "Email" at bounding box center [235, 204] width 23 height 19
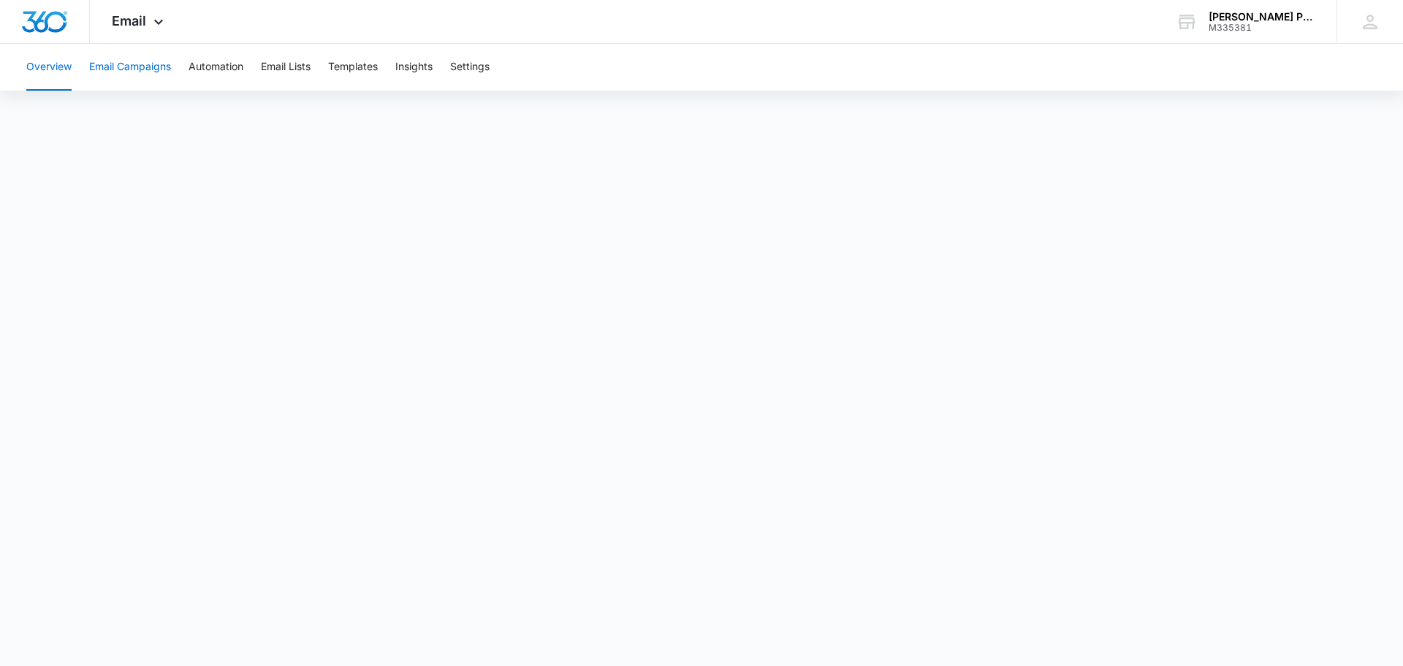
click at [137, 77] on button "Email Campaigns" at bounding box center [130, 67] width 82 height 47
